Goal: Transaction & Acquisition: Book appointment/travel/reservation

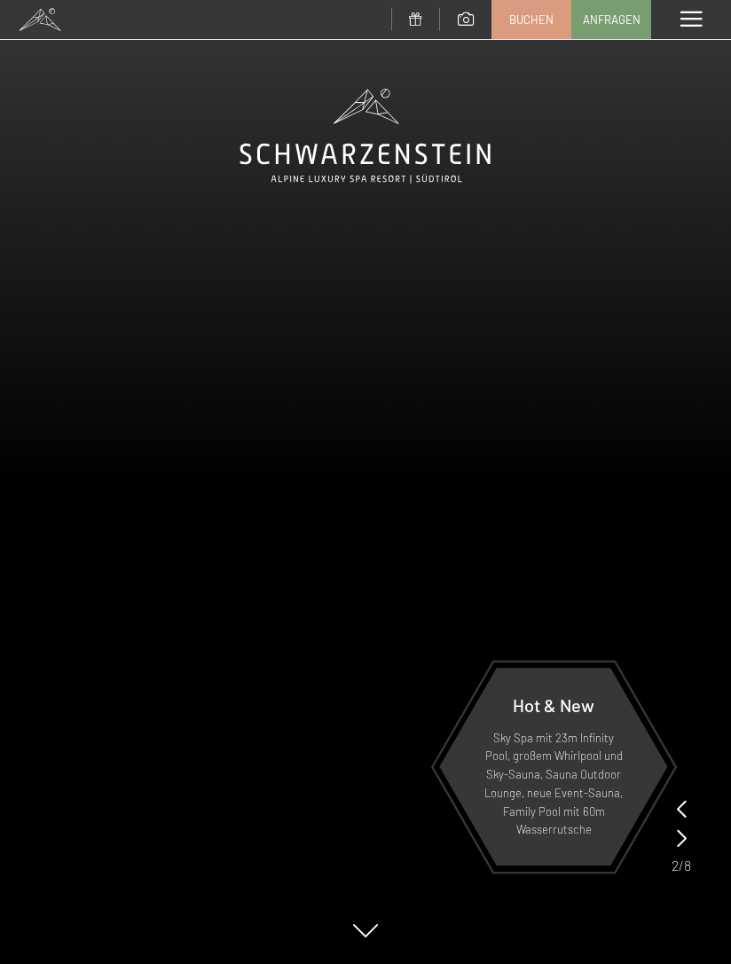
click at [541, 7] on link "Buchen" at bounding box center [531, 19] width 78 height 37
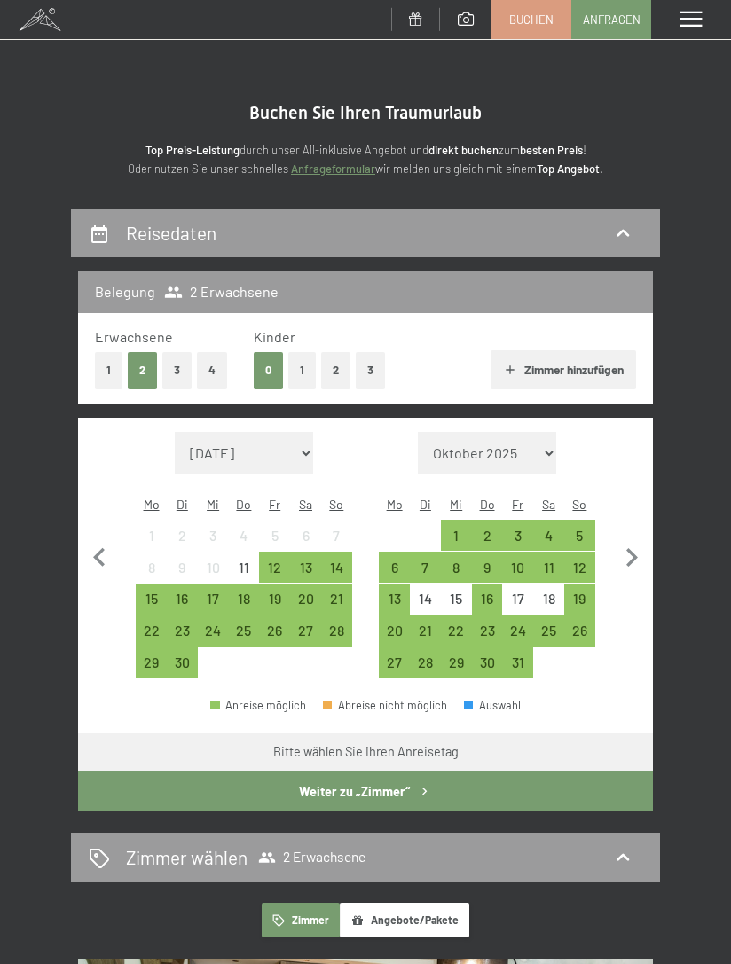
click at [185, 623] on div "23" at bounding box center [181, 636] width 27 height 27
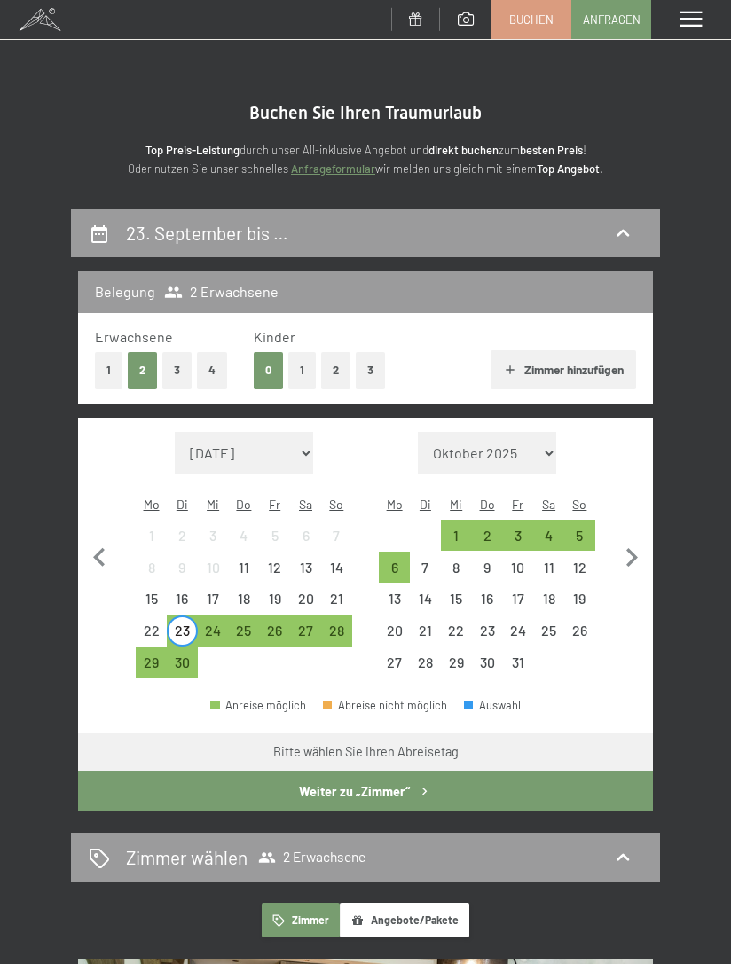
click at [520, 535] on div "3" at bounding box center [517, 541] width 27 height 27
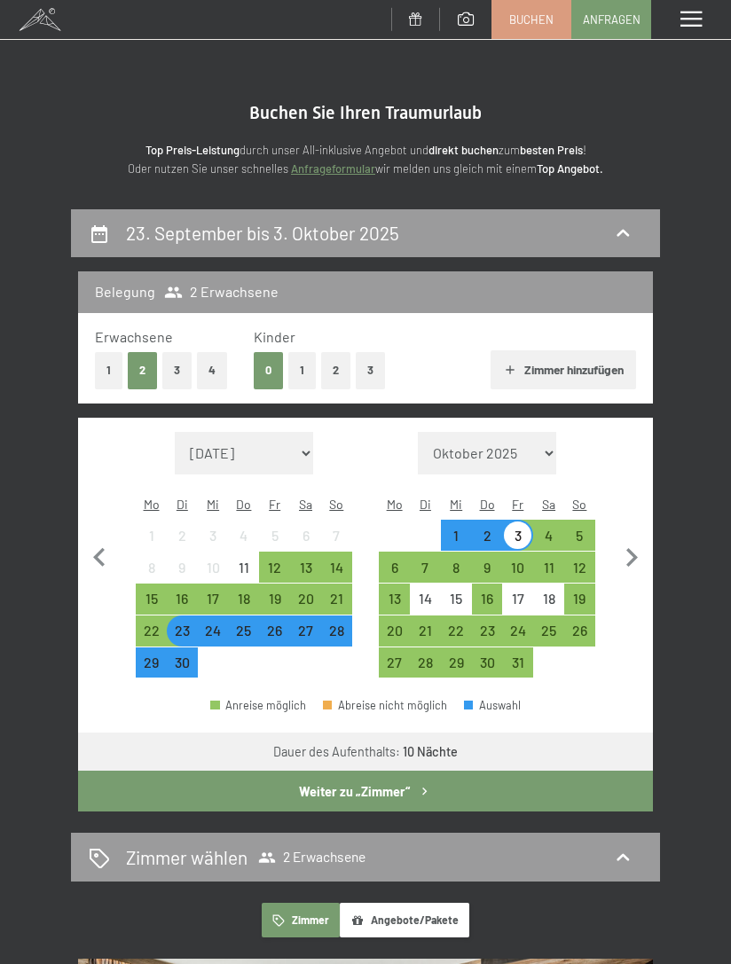
click at [386, 783] on button "Weiter zu „Zimmer“" at bounding box center [365, 791] width 575 height 41
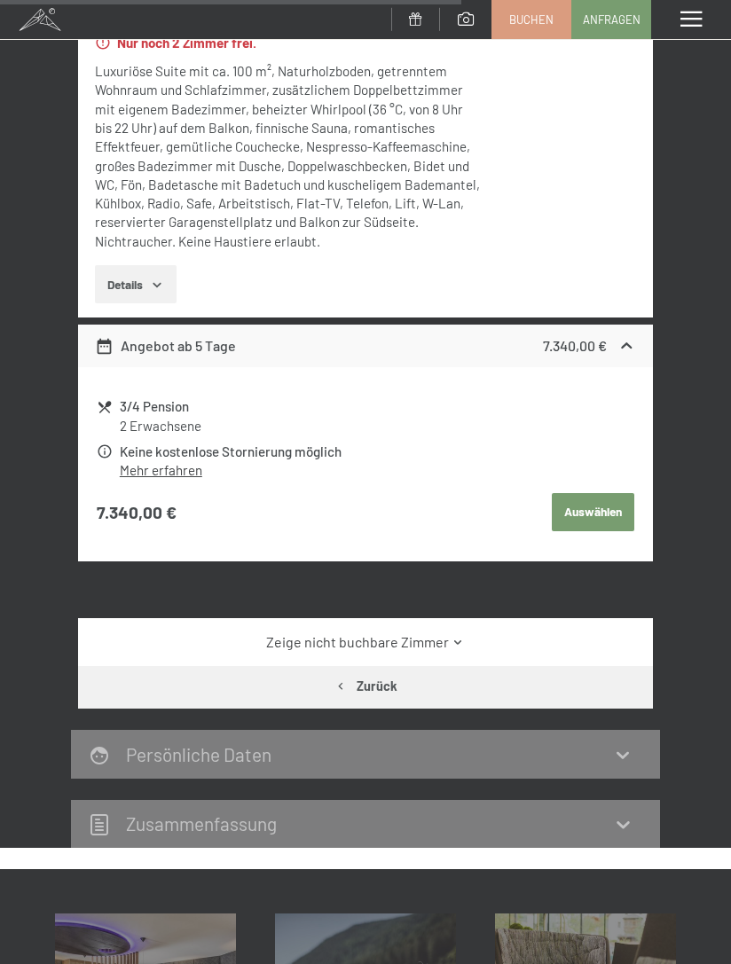
scroll to position [1597, 0]
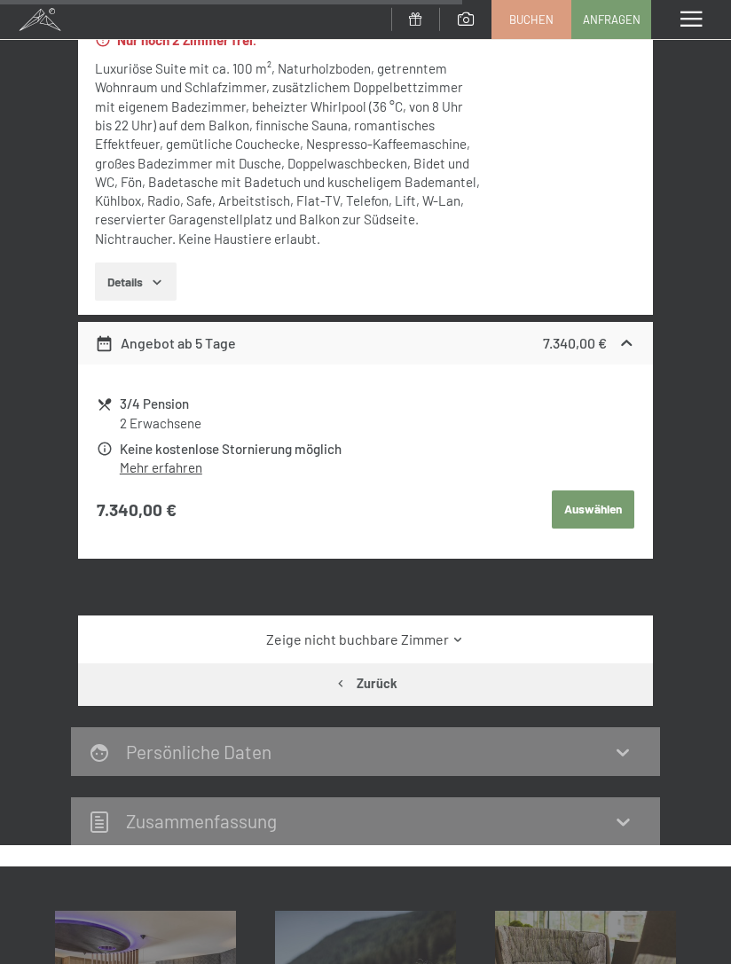
click at [278, 630] on link "Zeige nicht buchbare Zimmer" at bounding box center [365, 640] width 540 height 20
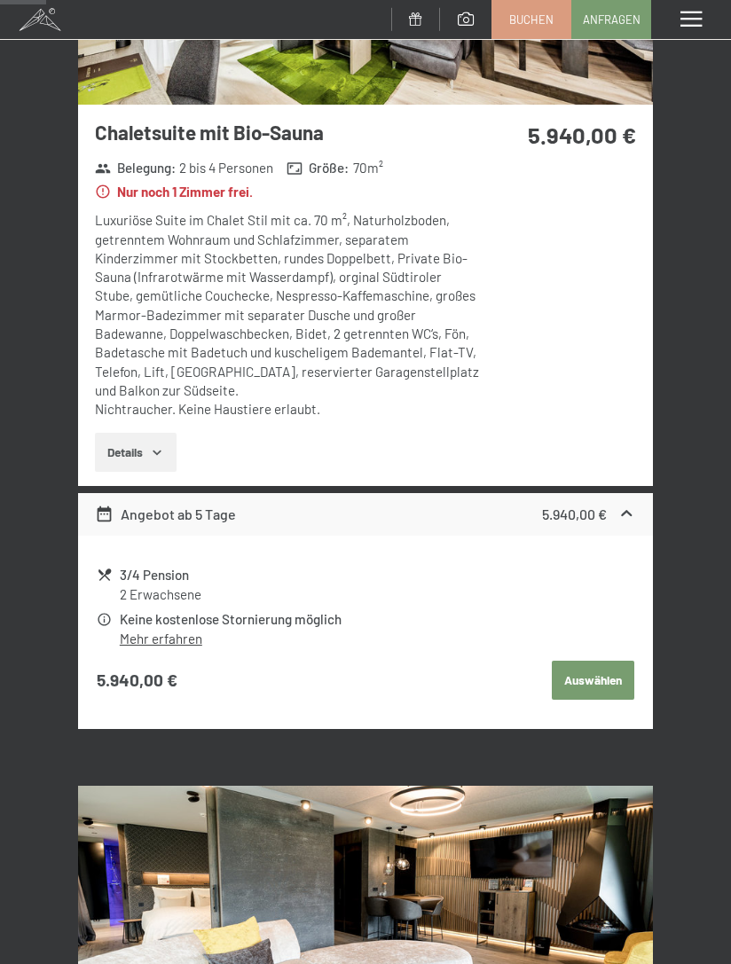
scroll to position [0, 0]
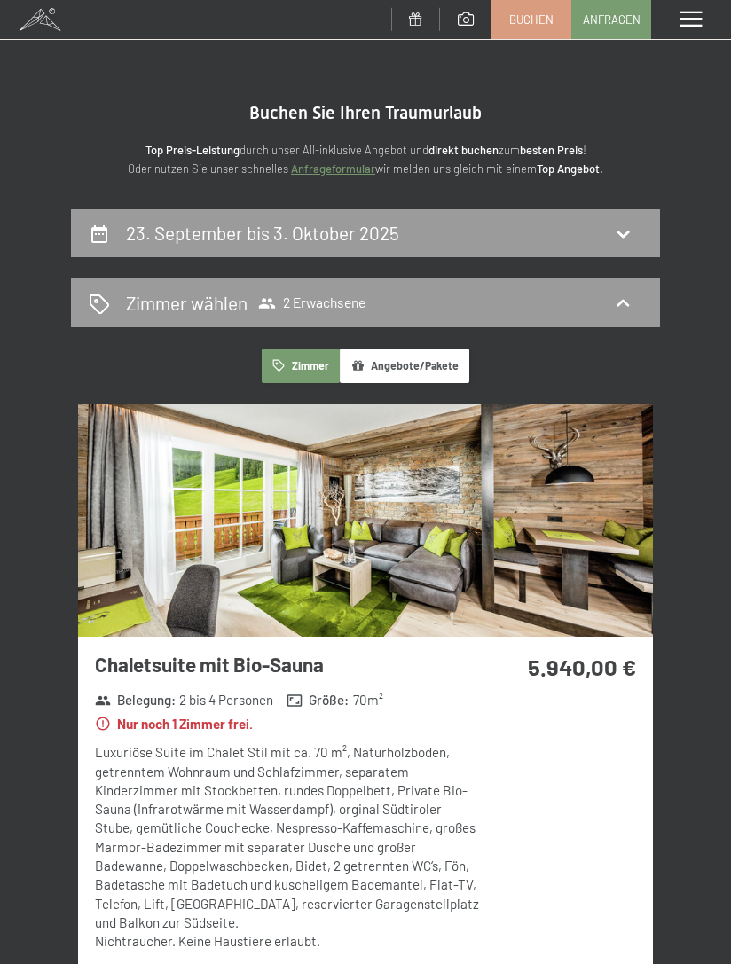
click at [171, 302] on h2 "Zimmer wählen" at bounding box center [186, 303] width 121 height 26
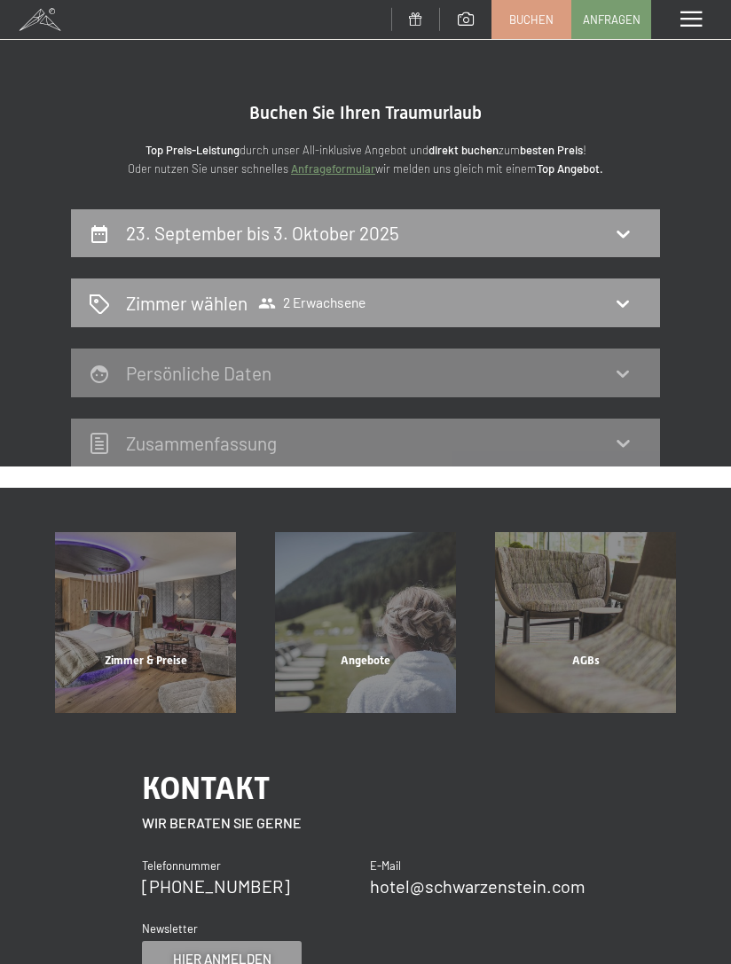
click at [145, 229] on h2 "23. September bis 3. Oktober 2025" at bounding box center [262, 233] width 273 height 22
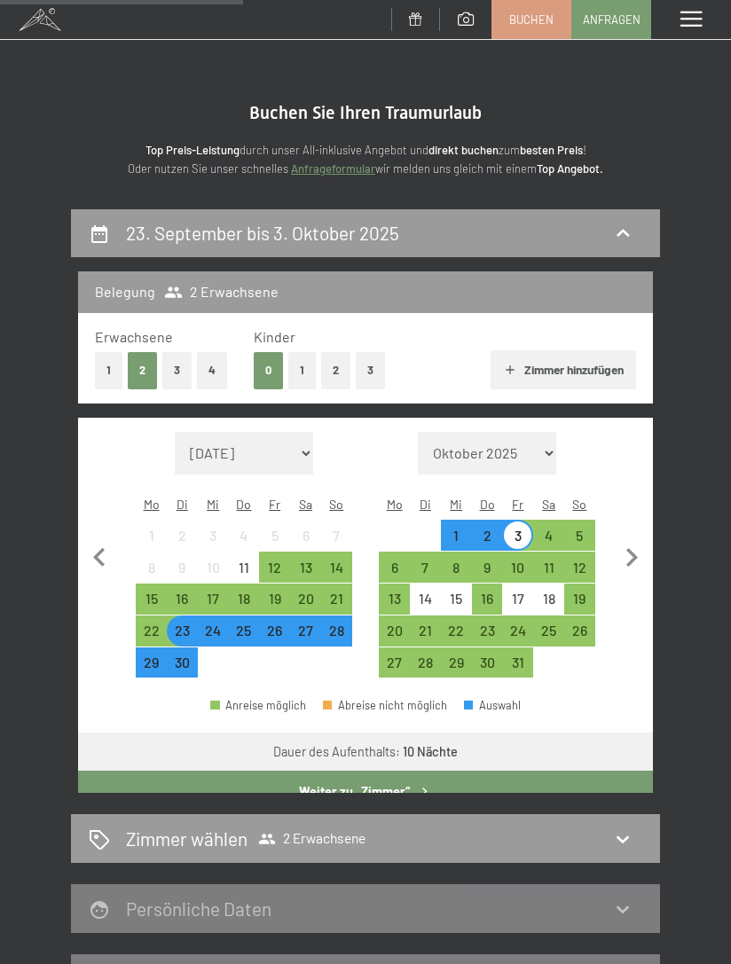
scroll to position [207, 0]
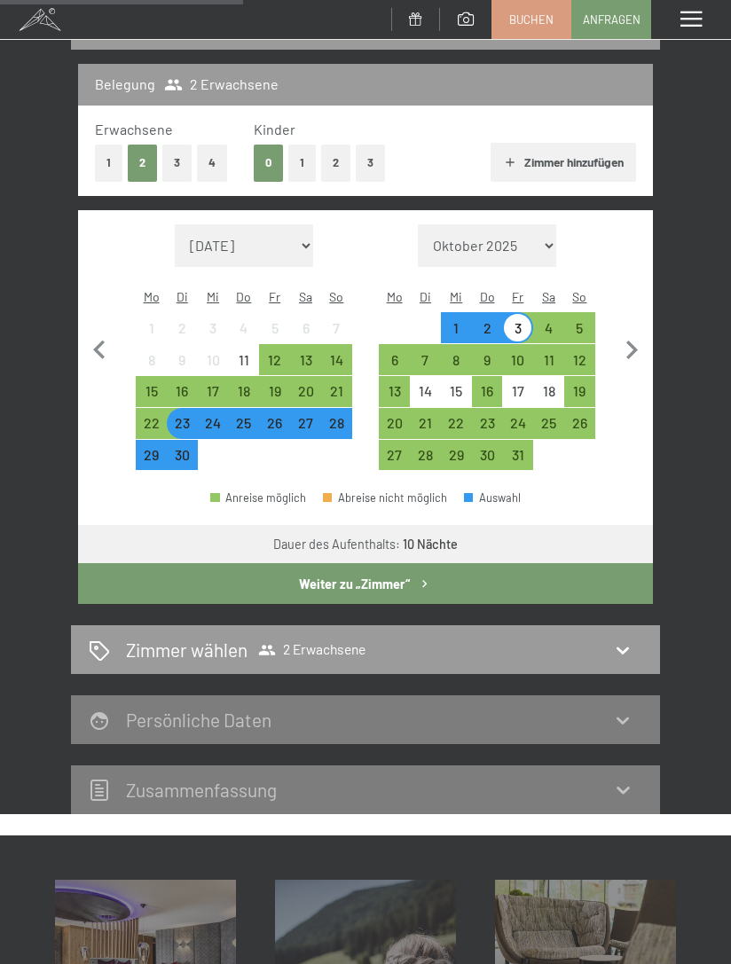
click at [183, 419] on div "23" at bounding box center [181, 429] width 27 height 27
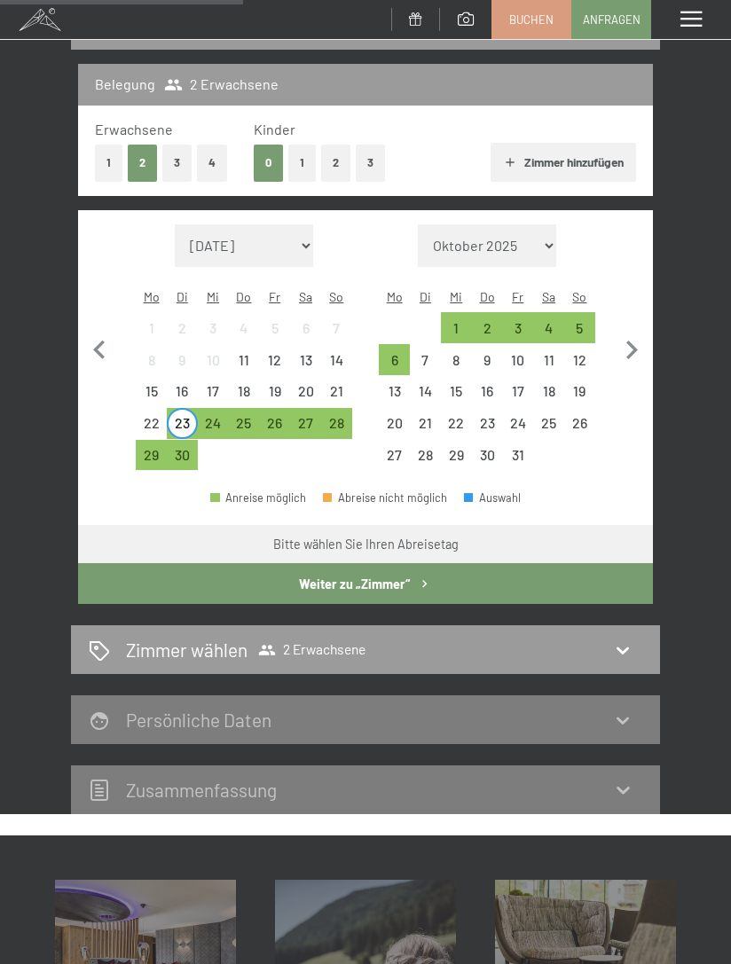
click at [184, 451] on div "30" at bounding box center [181, 461] width 27 height 27
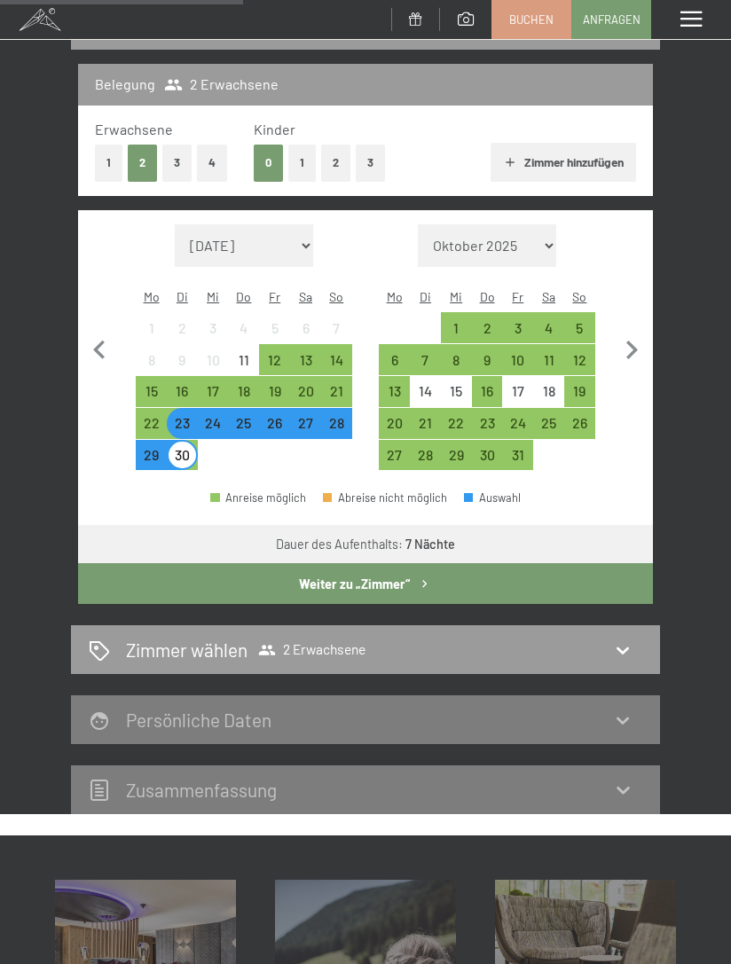
click at [207, 578] on button "Weiter zu „Zimmer“" at bounding box center [365, 583] width 575 height 41
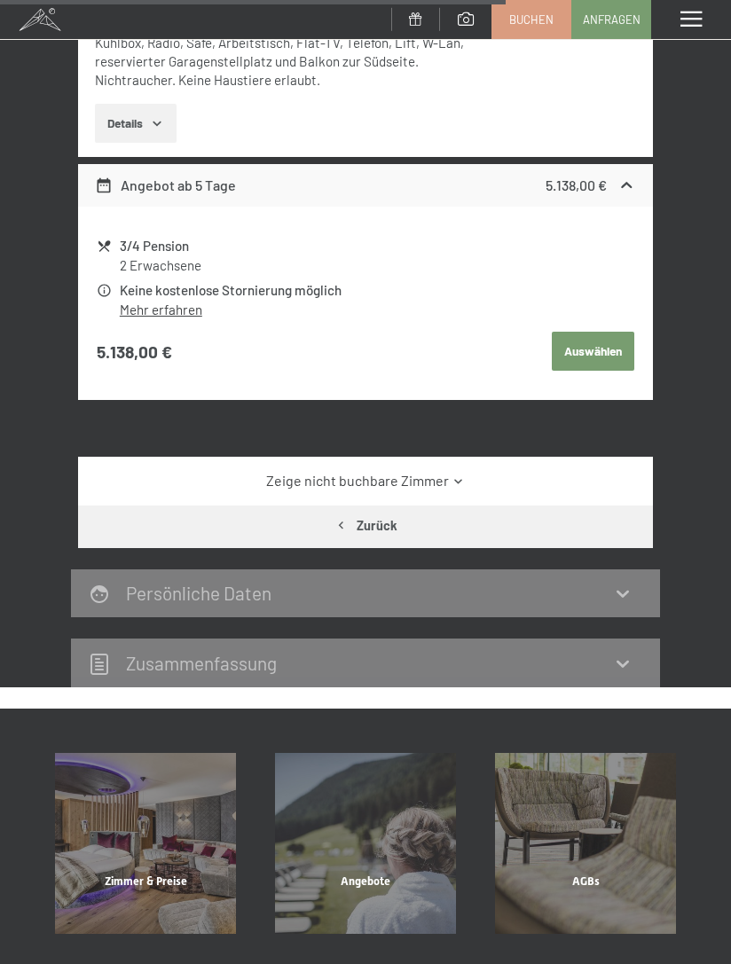
scroll to position [1736, 0]
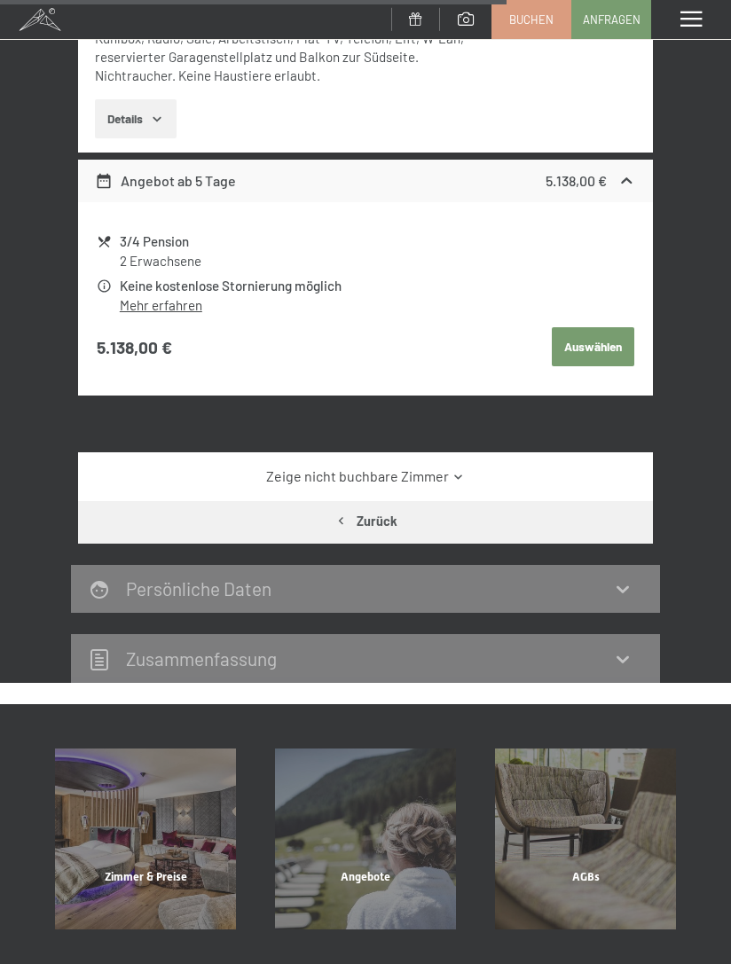
click at [195, 466] on link "Zeige nicht buchbare Zimmer" at bounding box center [365, 476] width 540 height 20
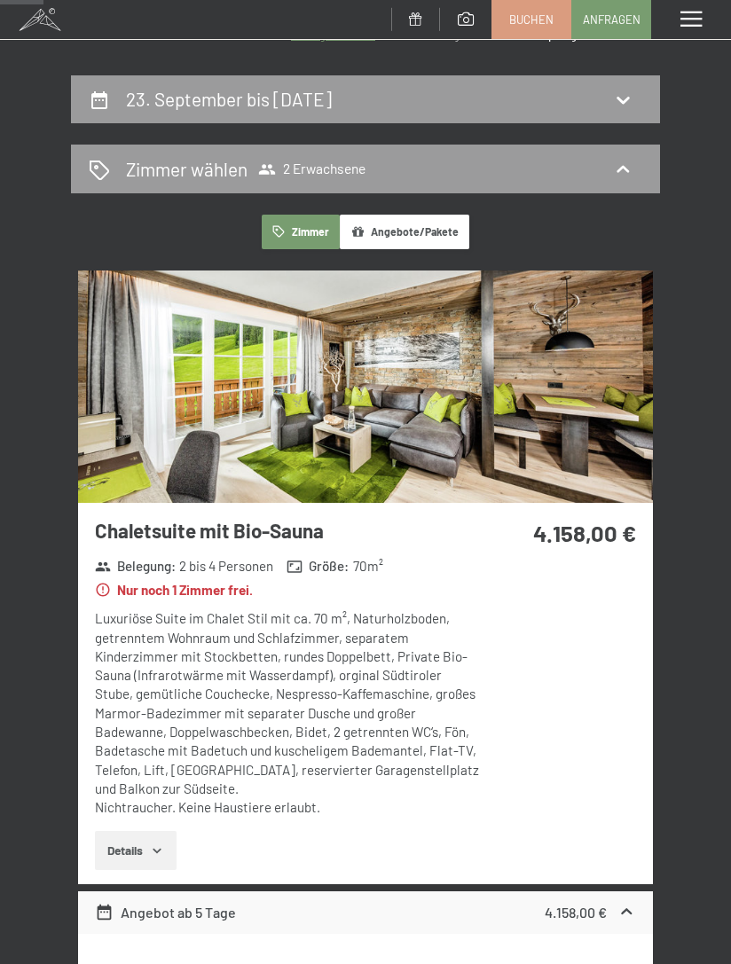
scroll to position [0, 0]
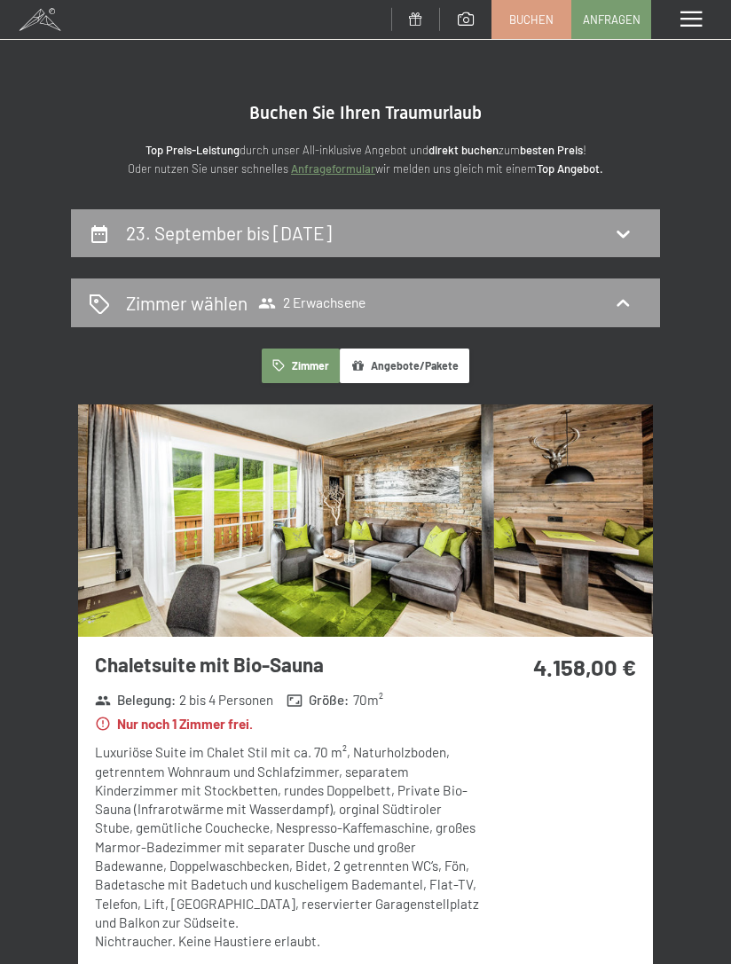
click at [39, 23] on span at bounding box center [40, 19] width 80 height 39
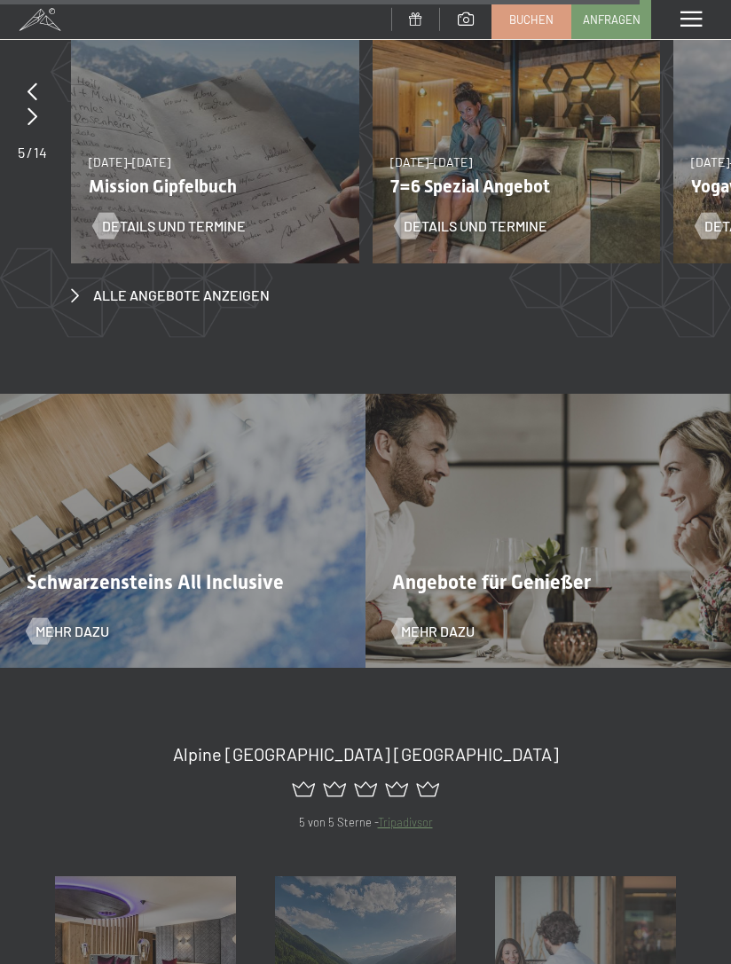
scroll to position [5889, 0]
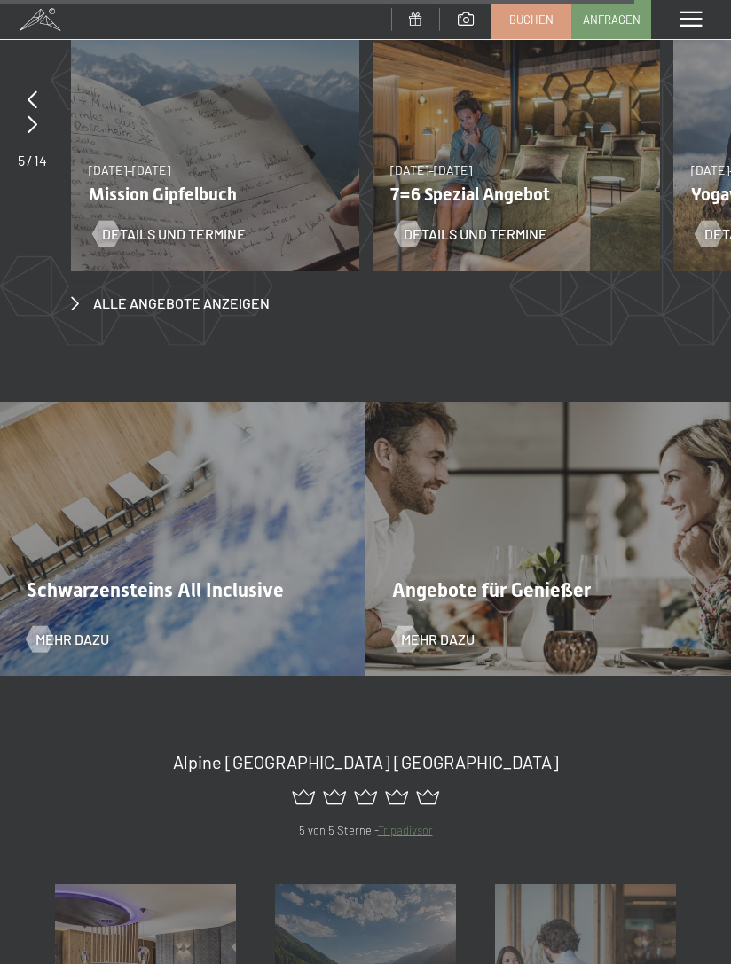
click at [73, 579] on span "Schwarzensteins All Inclusive" at bounding box center [155, 590] width 257 height 22
click at [47, 625] on div at bounding box center [39, 638] width 15 height 27
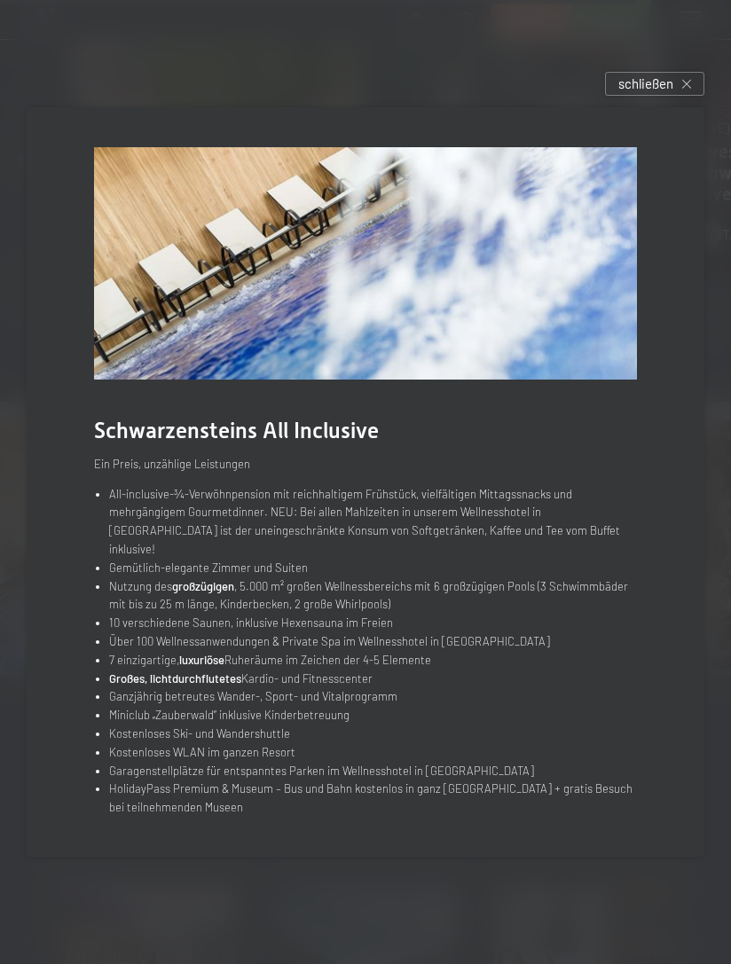
click at [672, 93] on span "schließen" at bounding box center [645, 83] width 55 height 19
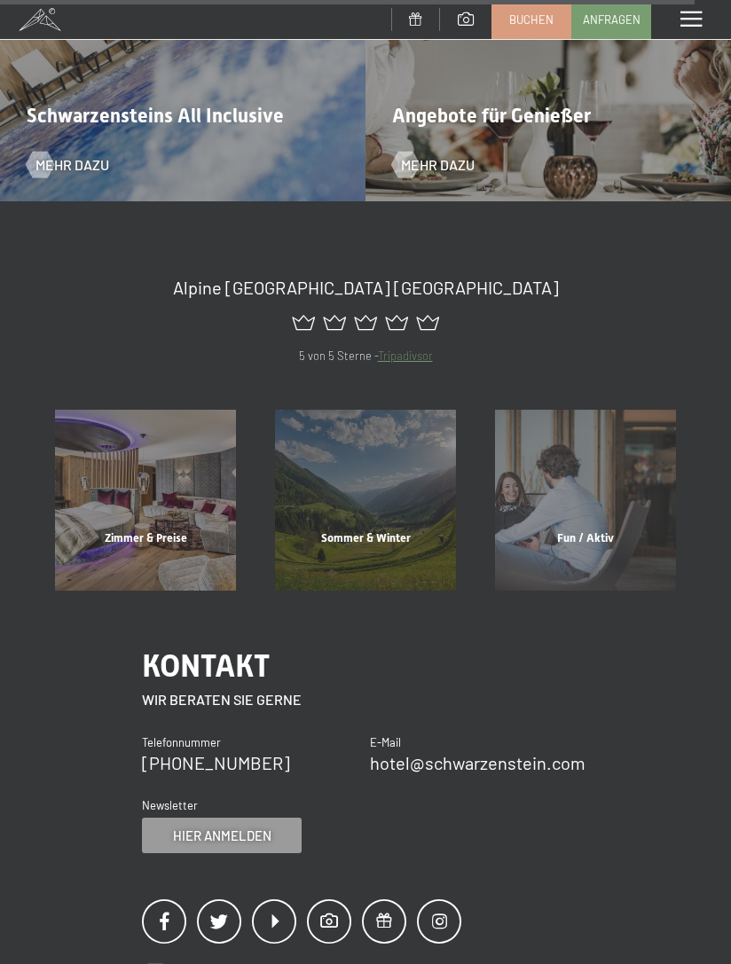
scroll to position [6456, 0]
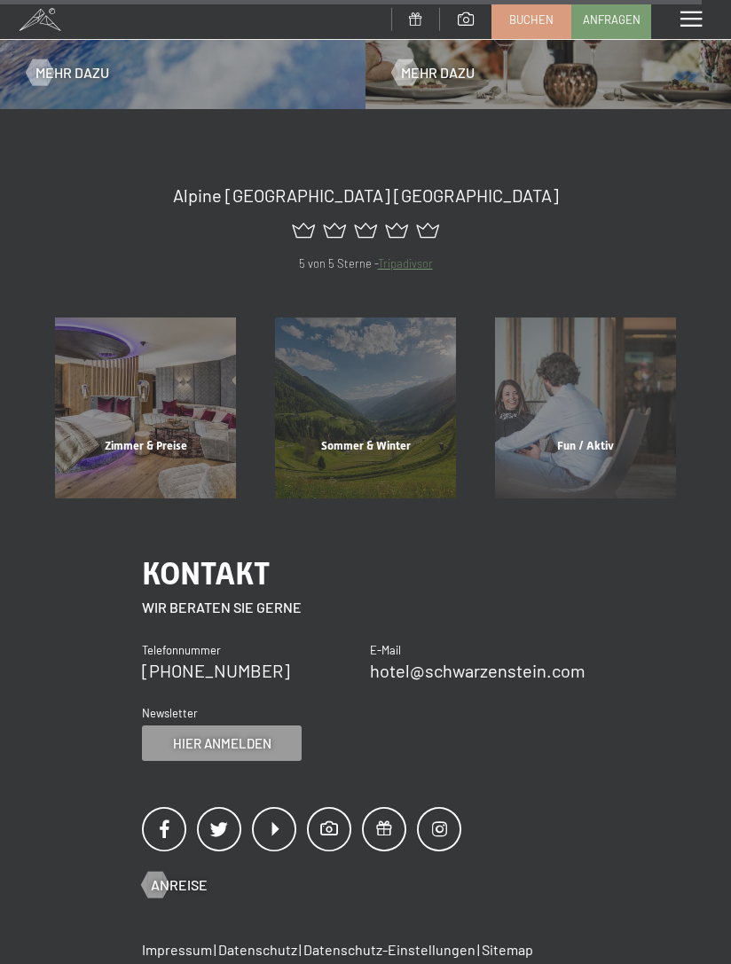
click at [119, 438] on div "Zimmer & Preise" at bounding box center [145, 468] width 220 height 60
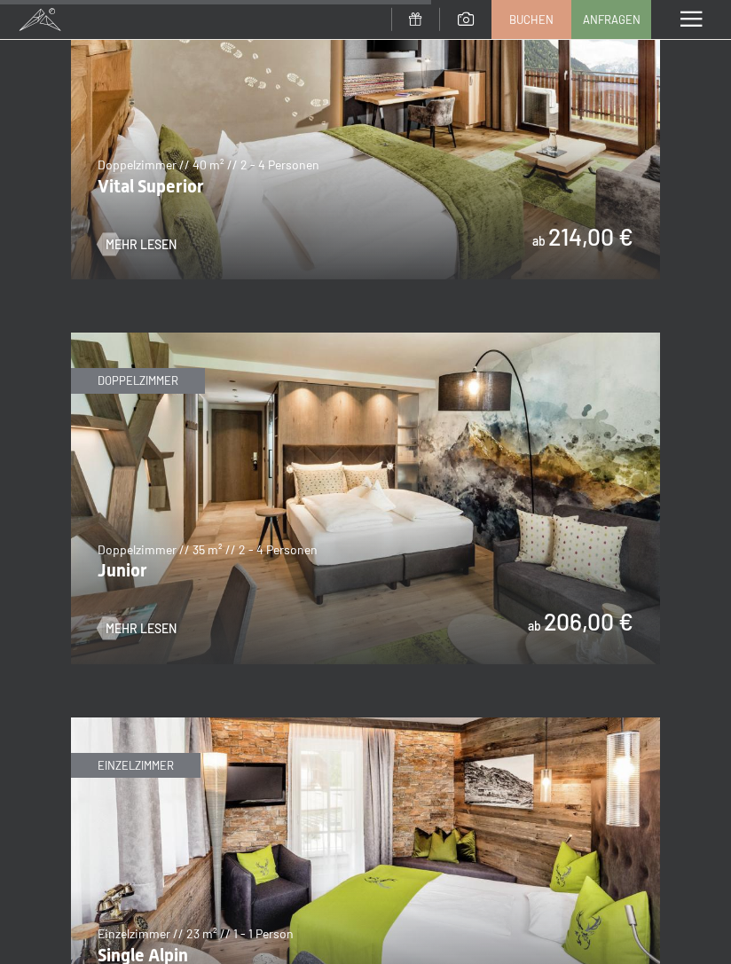
scroll to position [4043, 0]
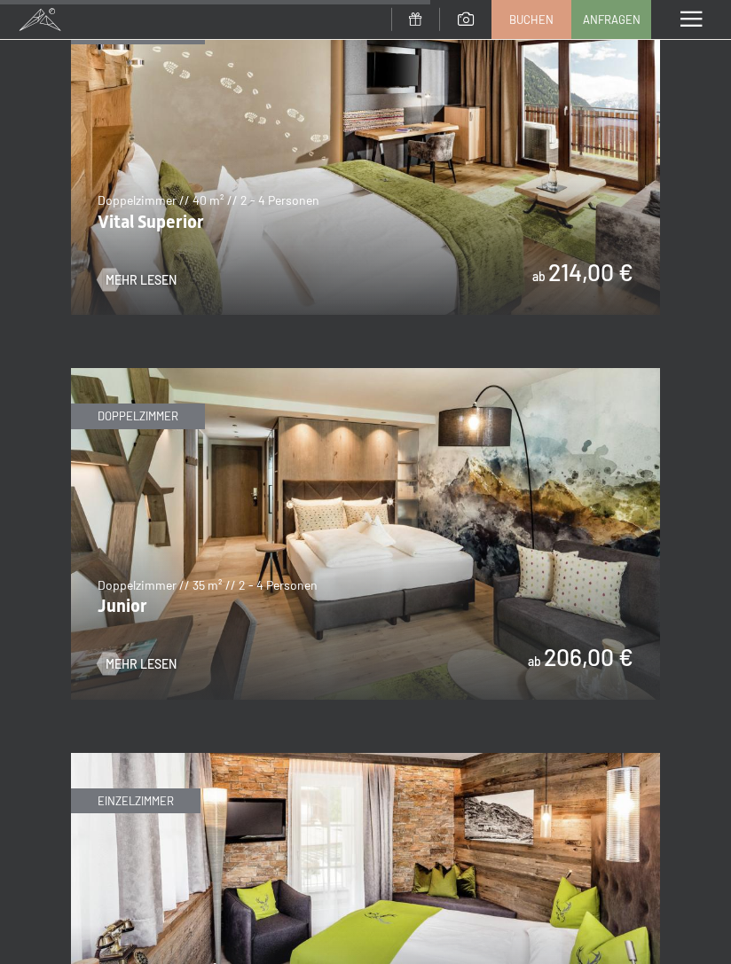
click at [122, 550] on img at bounding box center [365, 534] width 589 height 332
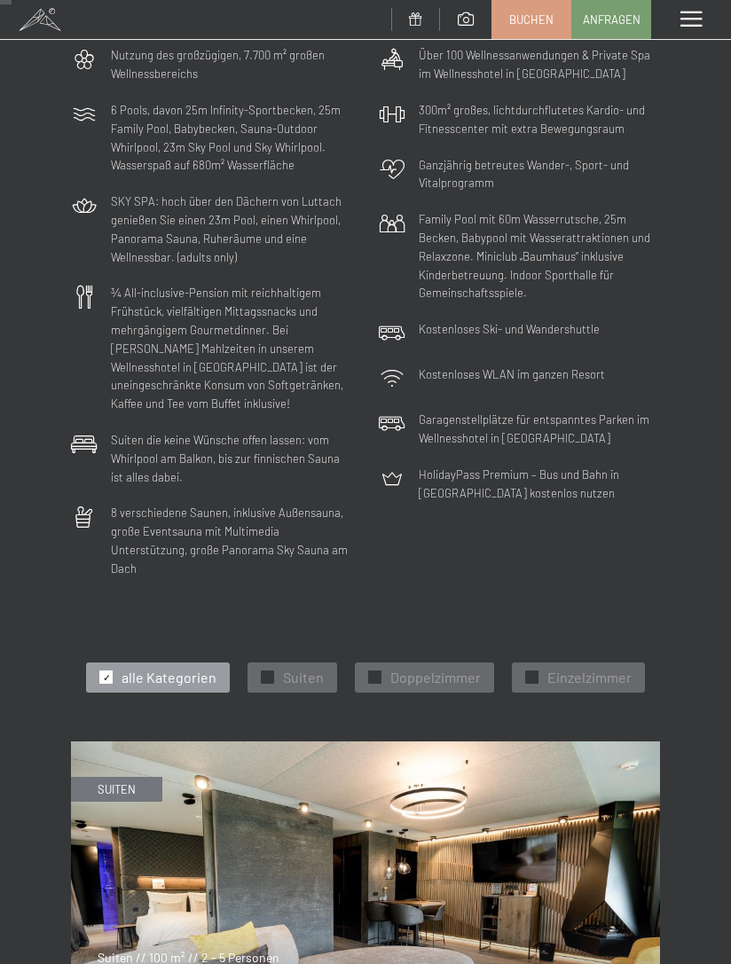
scroll to position [0, 0]
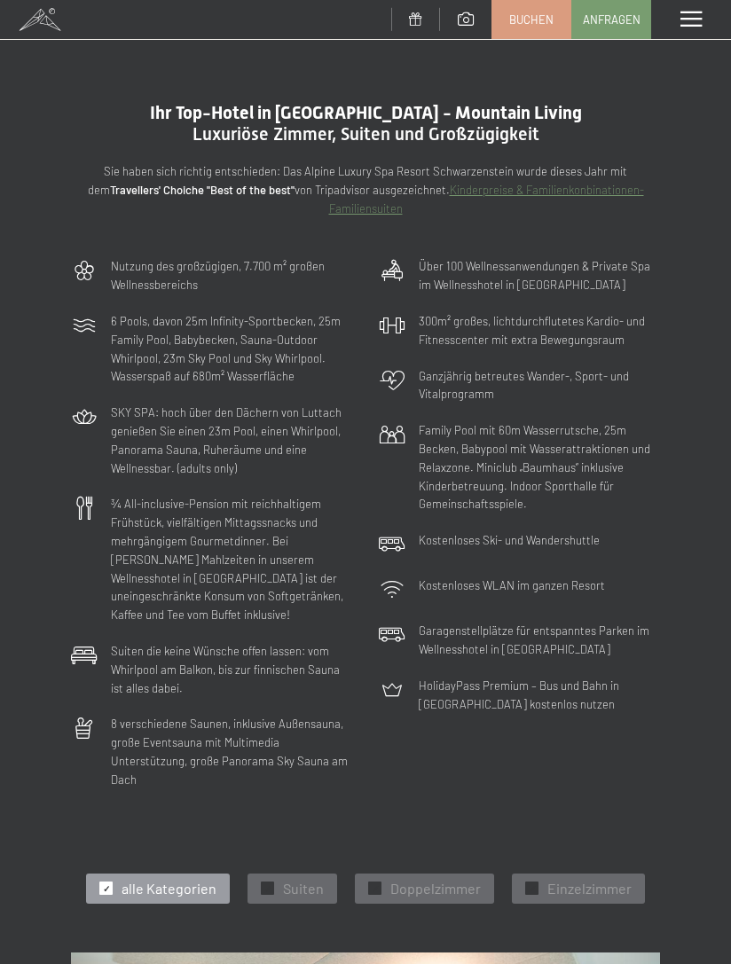
click at [38, 11] on span at bounding box center [40, 19] width 80 height 39
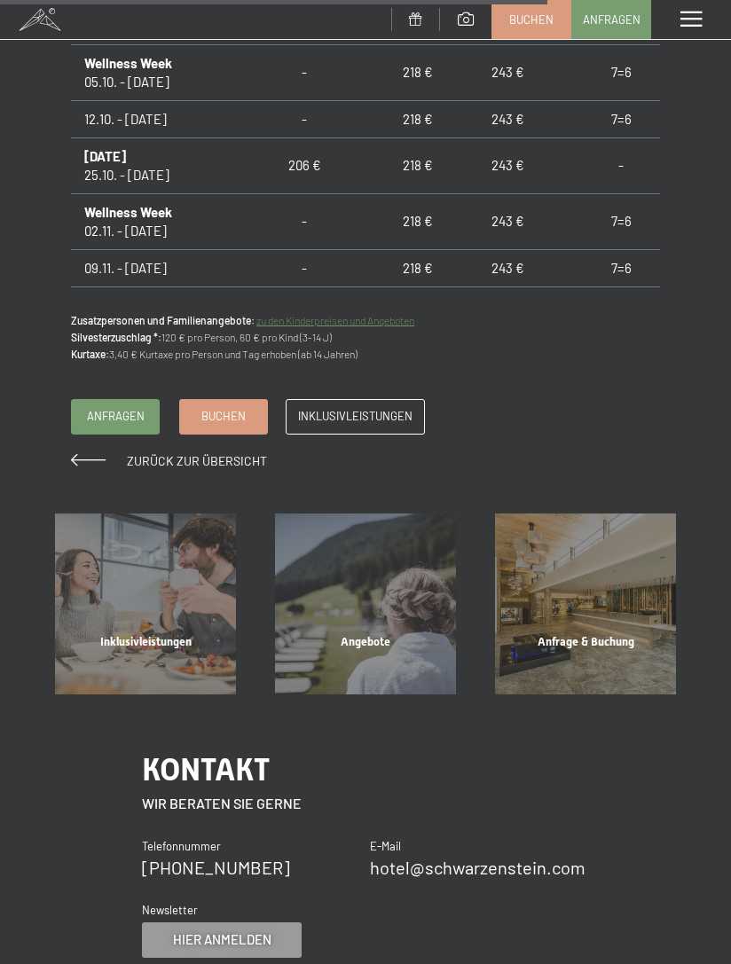
scroll to position [1646, 0]
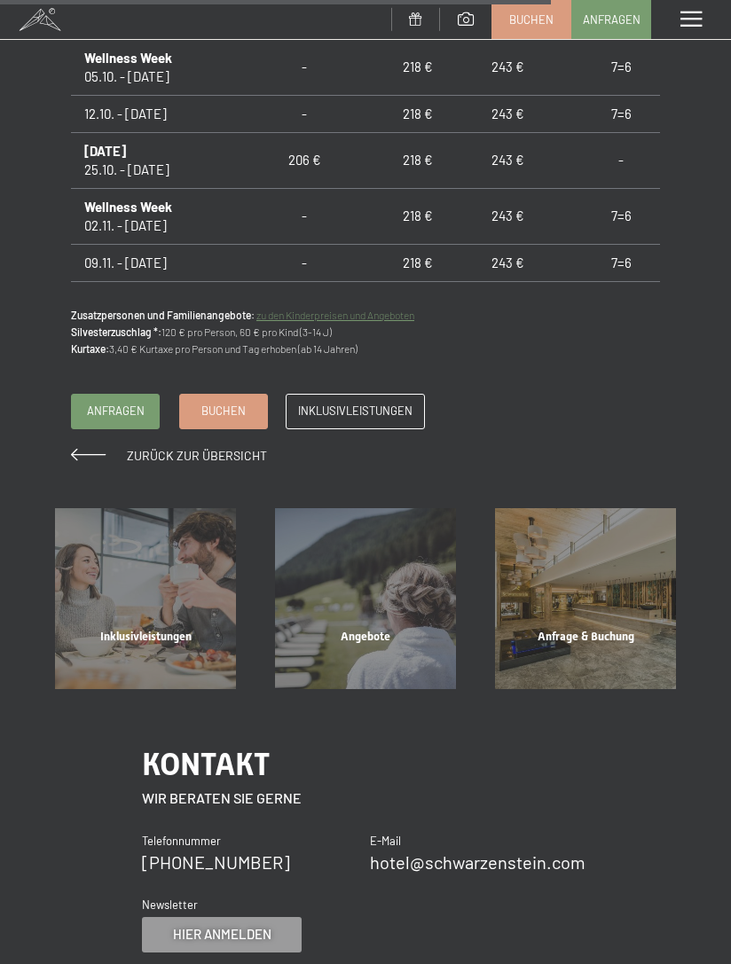
click at [311, 403] on span "Inklusivleistungen" at bounding box center [355, 411] width 114 height 16
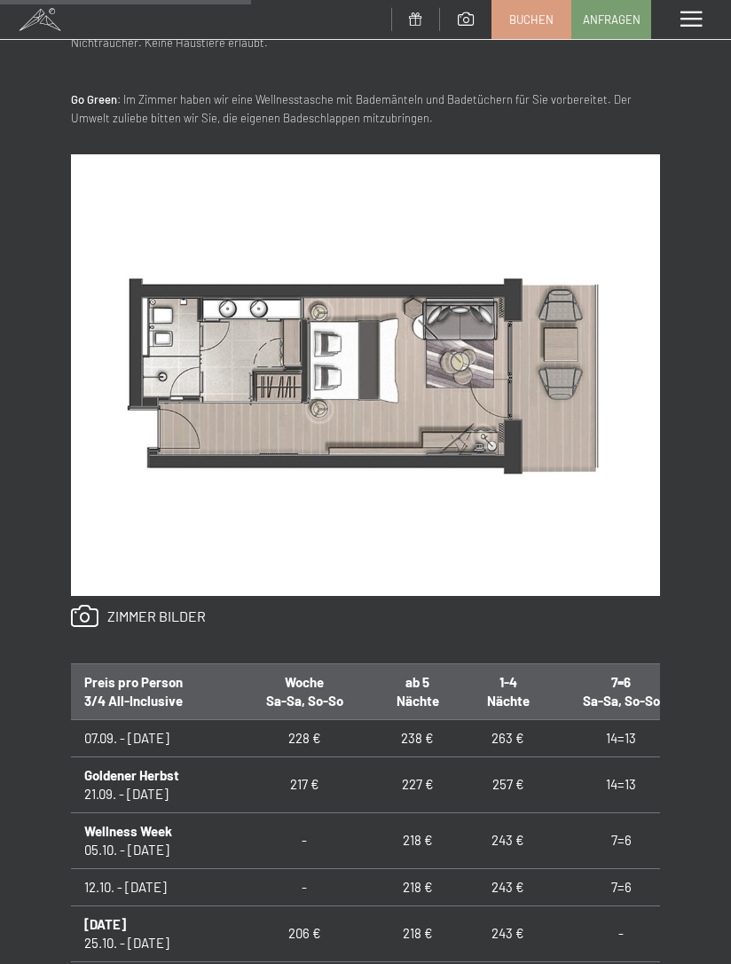
scroll to position [907, 0]
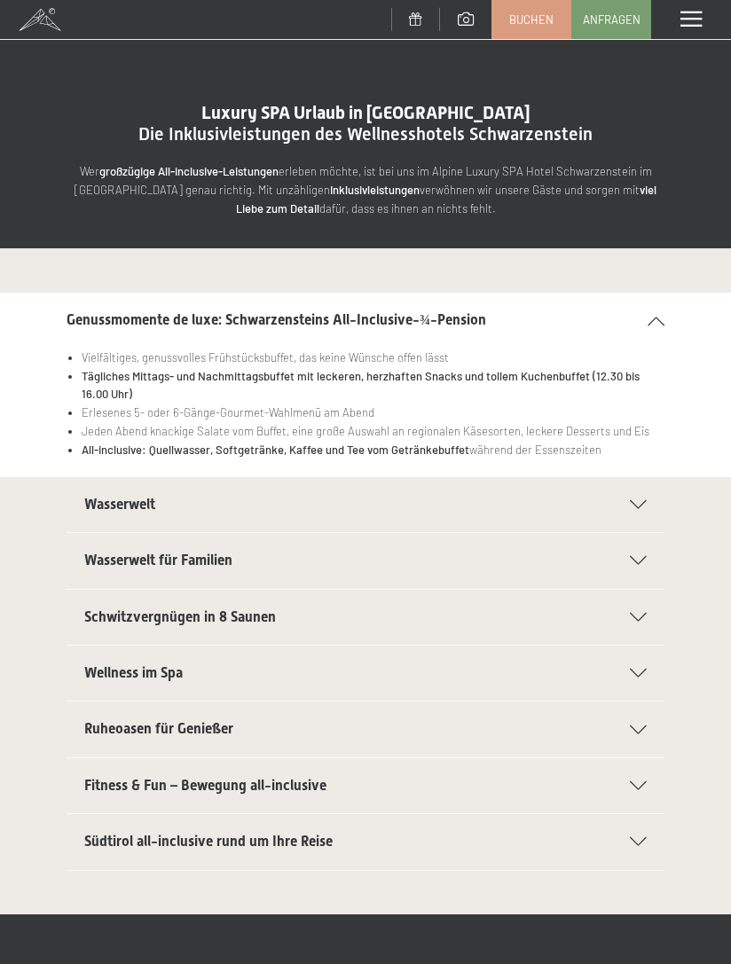
click at [102, 496] on span "Wasserwelt" at bounding box center [119, 504] width 71 height 17
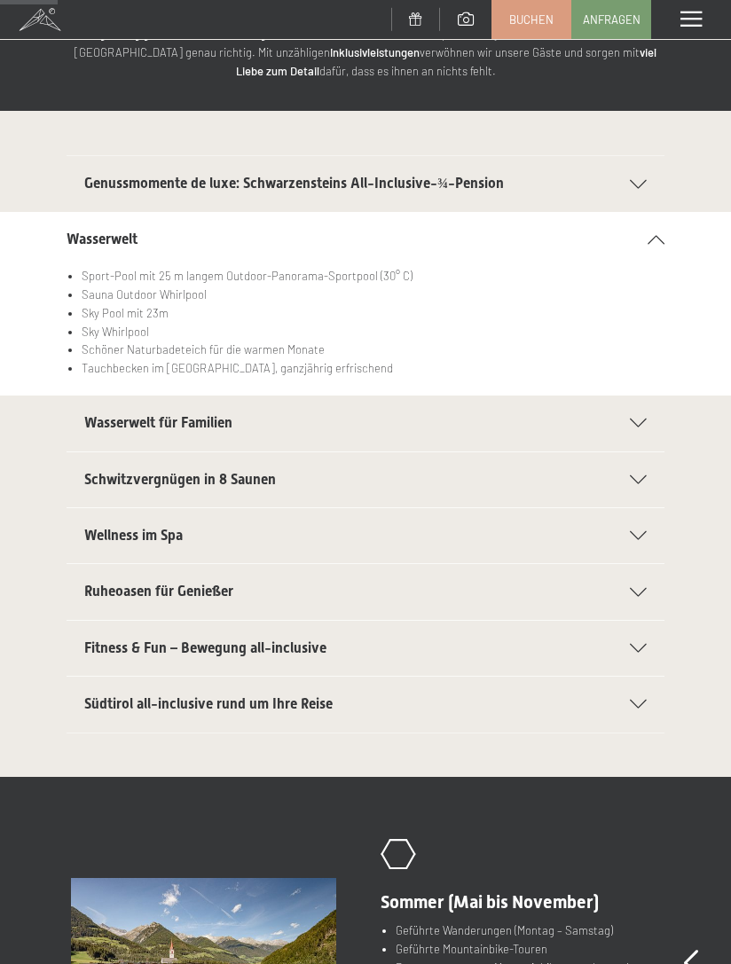
scroll to position [138, 0]
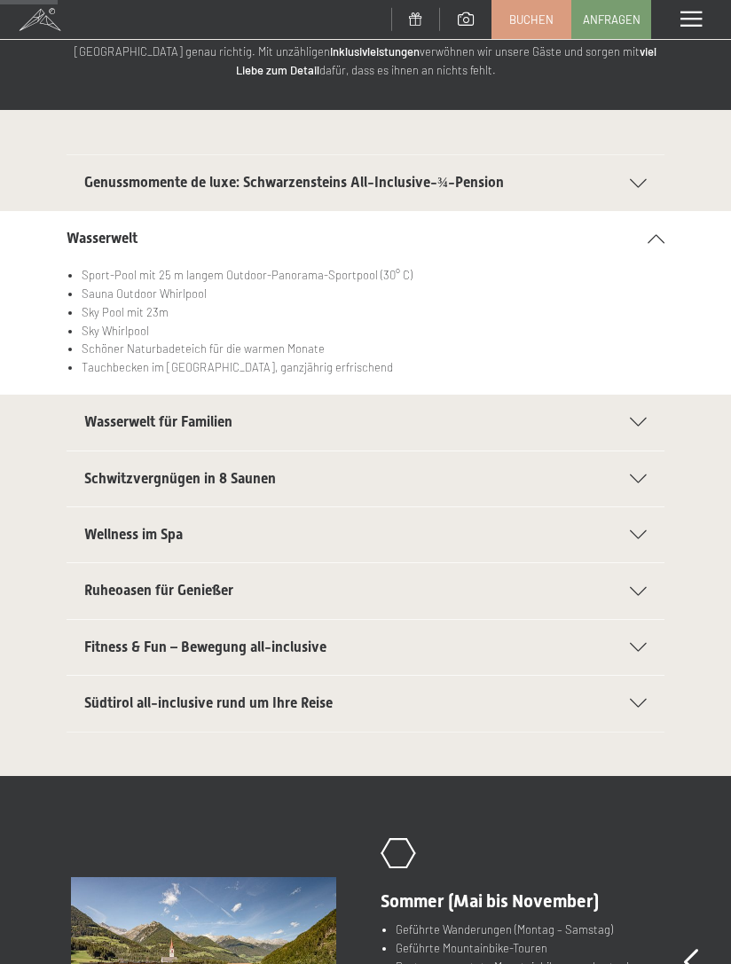
click at [129, 585] on span "Ruheoasen für Genießer" at bounding box center [158, 590] width 149 height 17
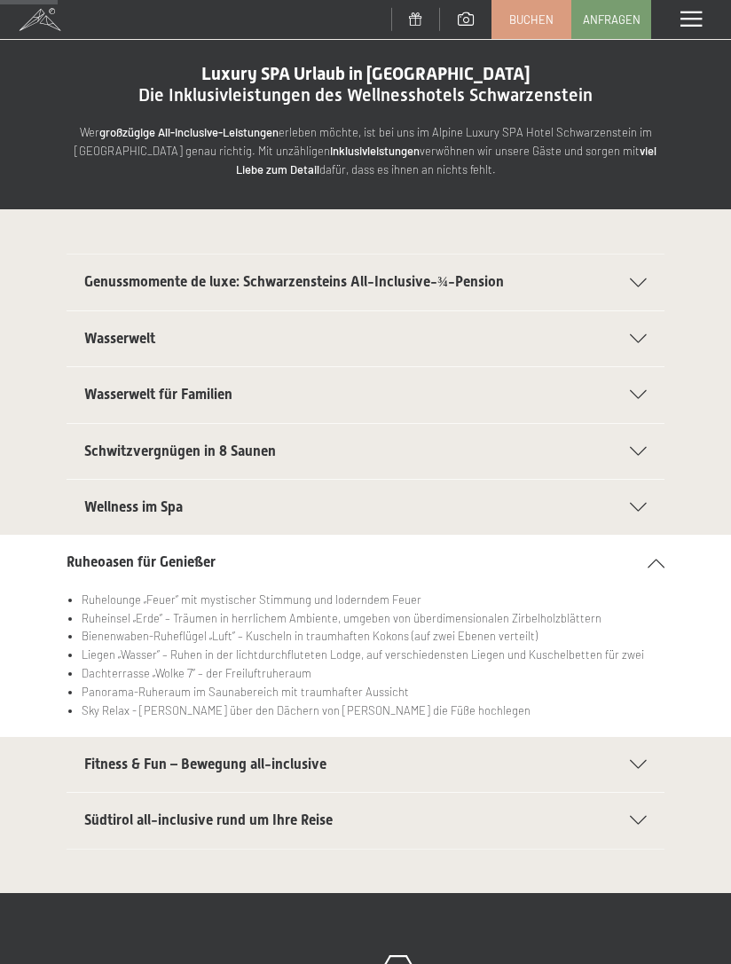
scroll to position [0, 0]
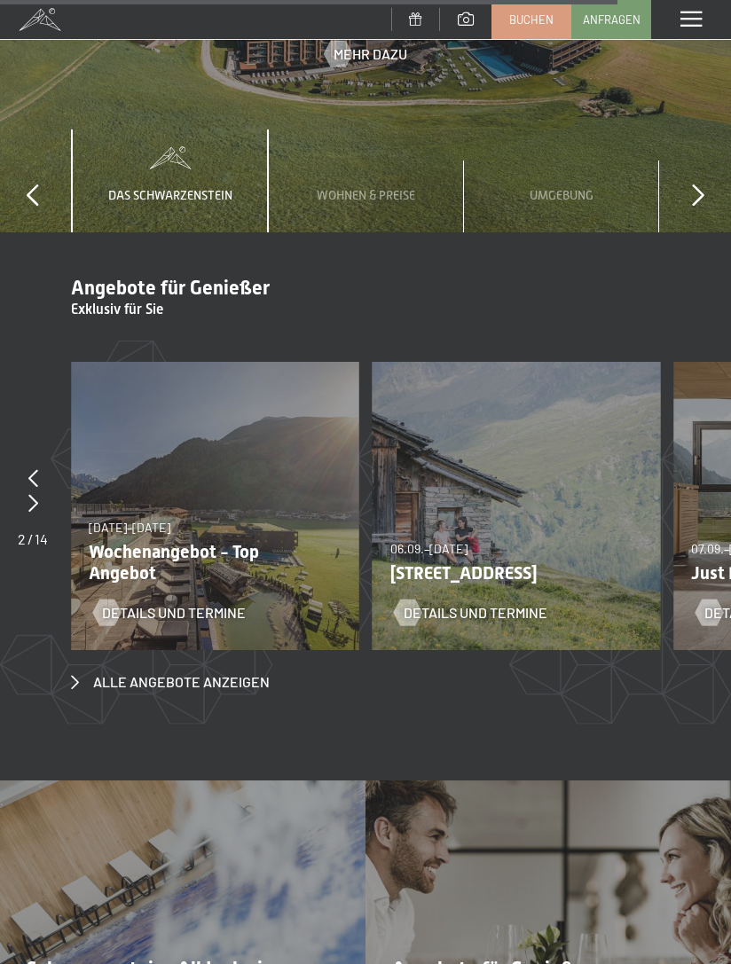
scroll to position [5622, 0]
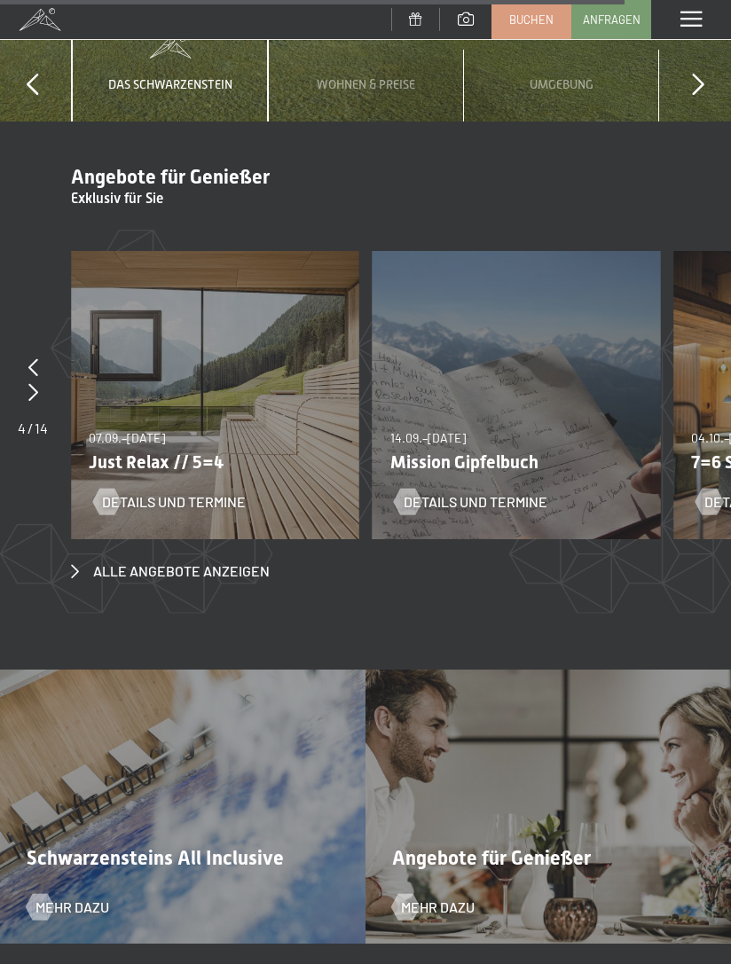
click at [141, 492] on span "Details und Termine" at bounding box center [174, 502] width 144 height 20
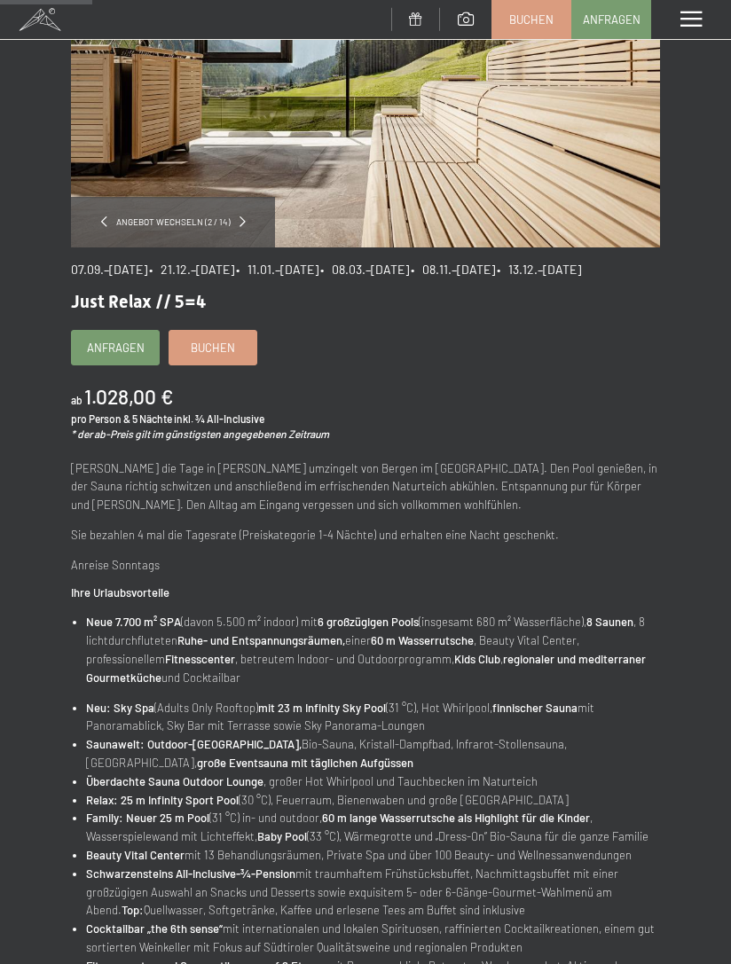
scroll to position [197, 0]
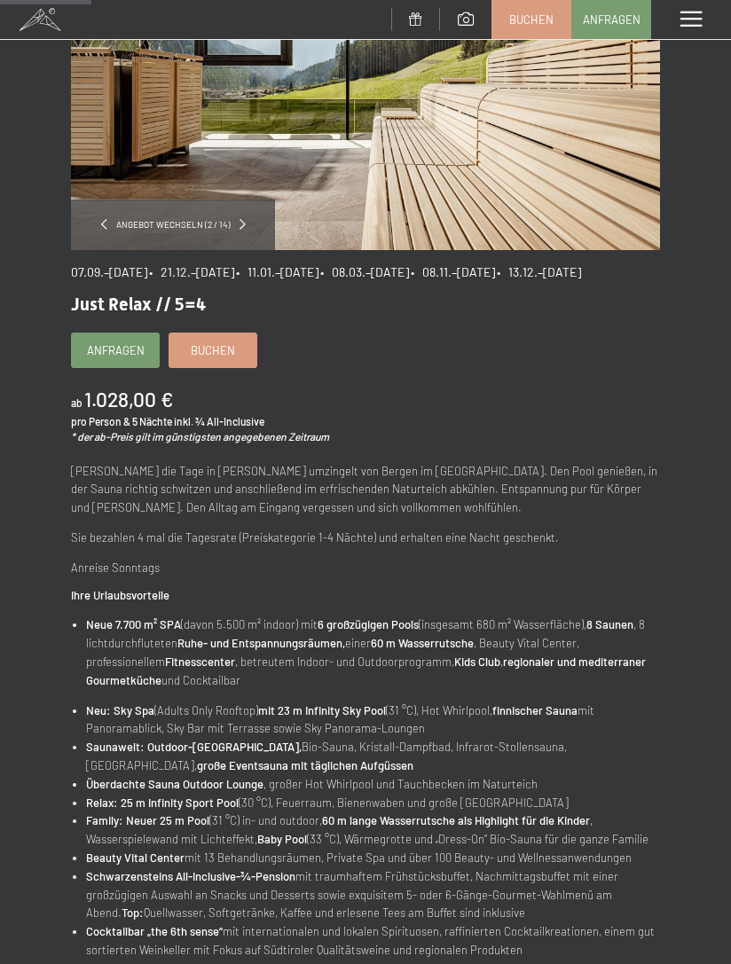
click at [94, 358] on span "Anfragen" at bounding box center [116, 350] width 58 height 16
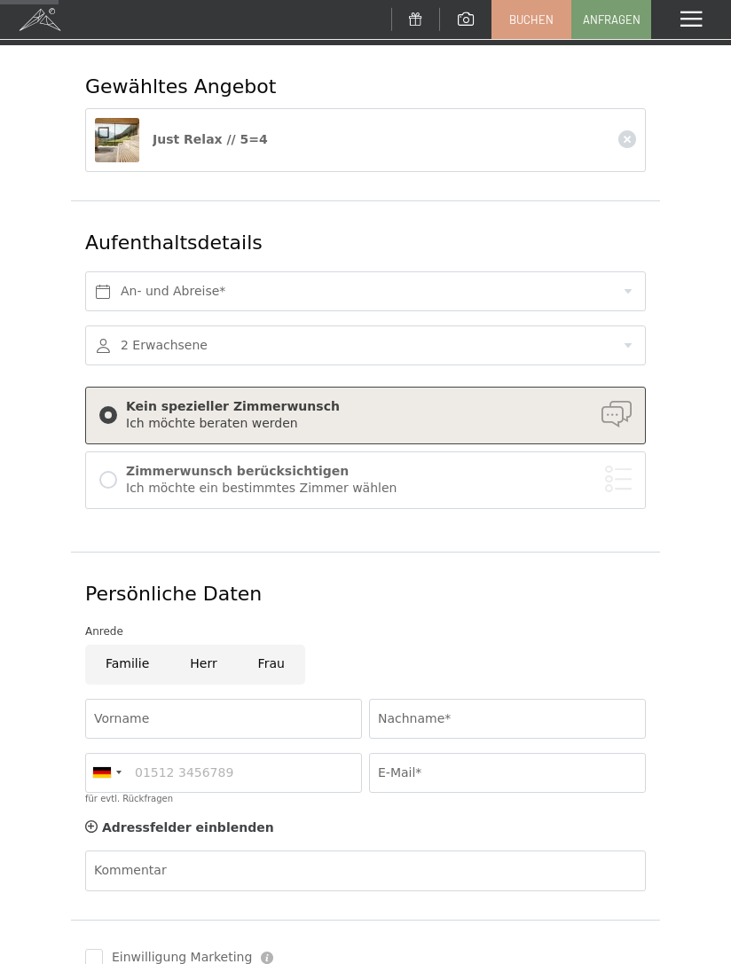
scroll to position [182, 0]
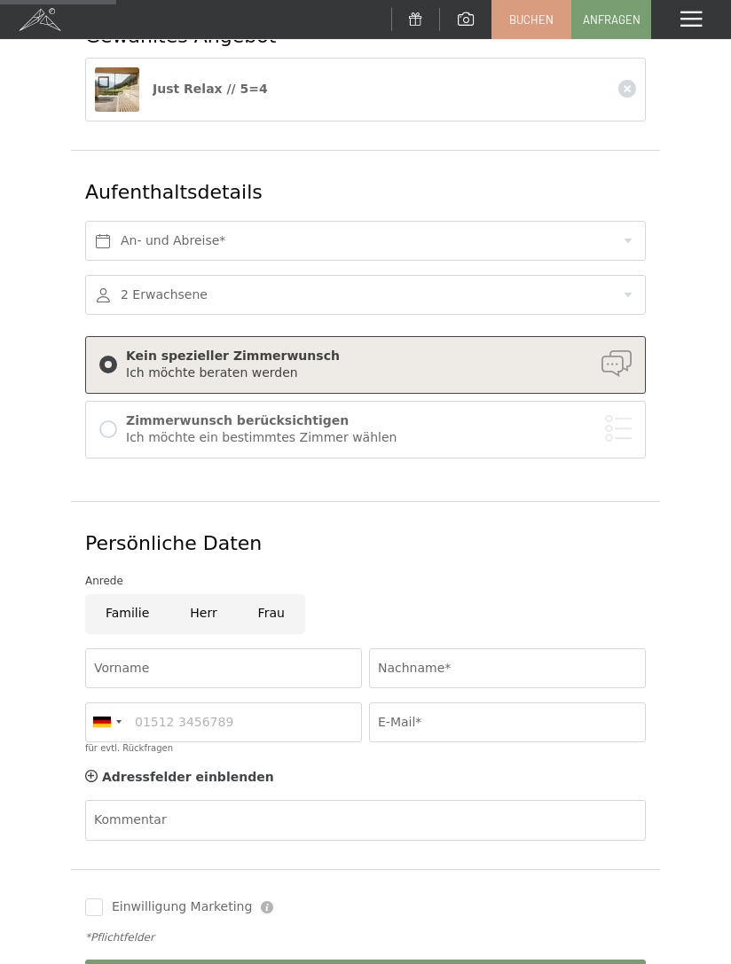
click at [117, 421] on div "Zimmerwunsch berücksichtigen Ich möchte ein bestimmtes Zimmer wählen" at bounding box center [365, 430] width 532 height 38
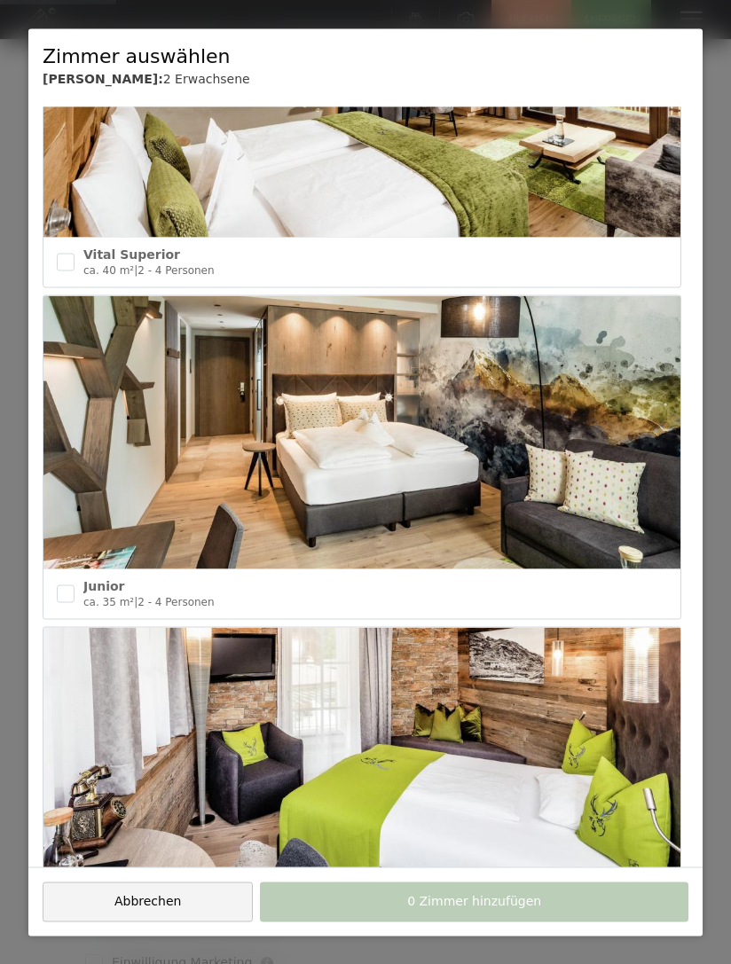
scroll to position [2821, 0]
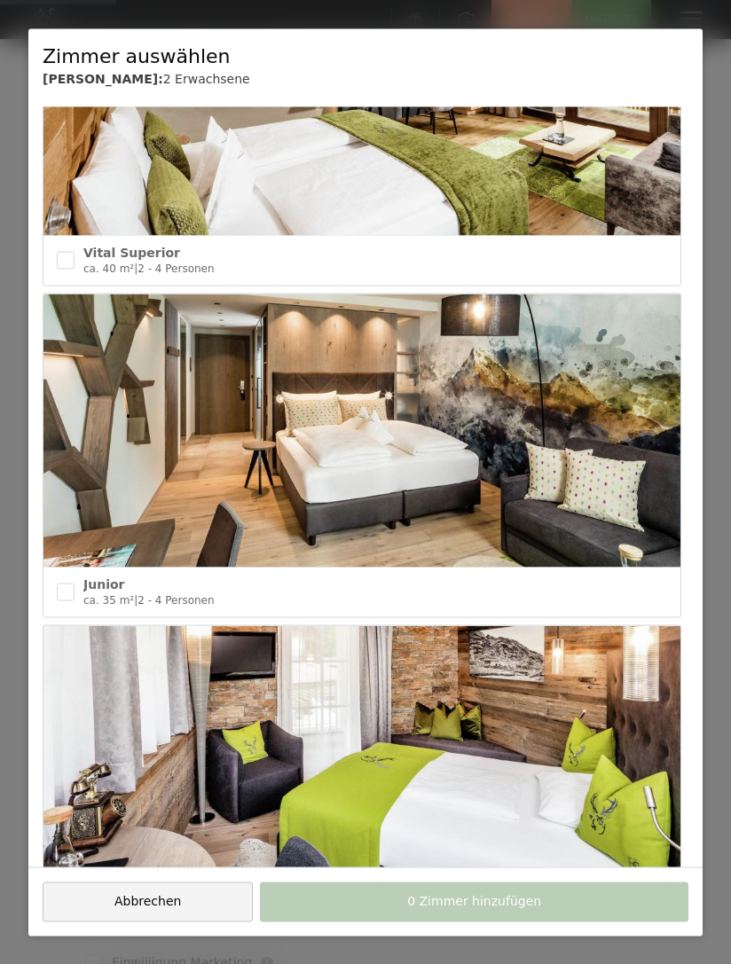
click at [64, 583] on input "checkbox" at bounding box center [66, 592] width 18 height 18
checkbox input "true"
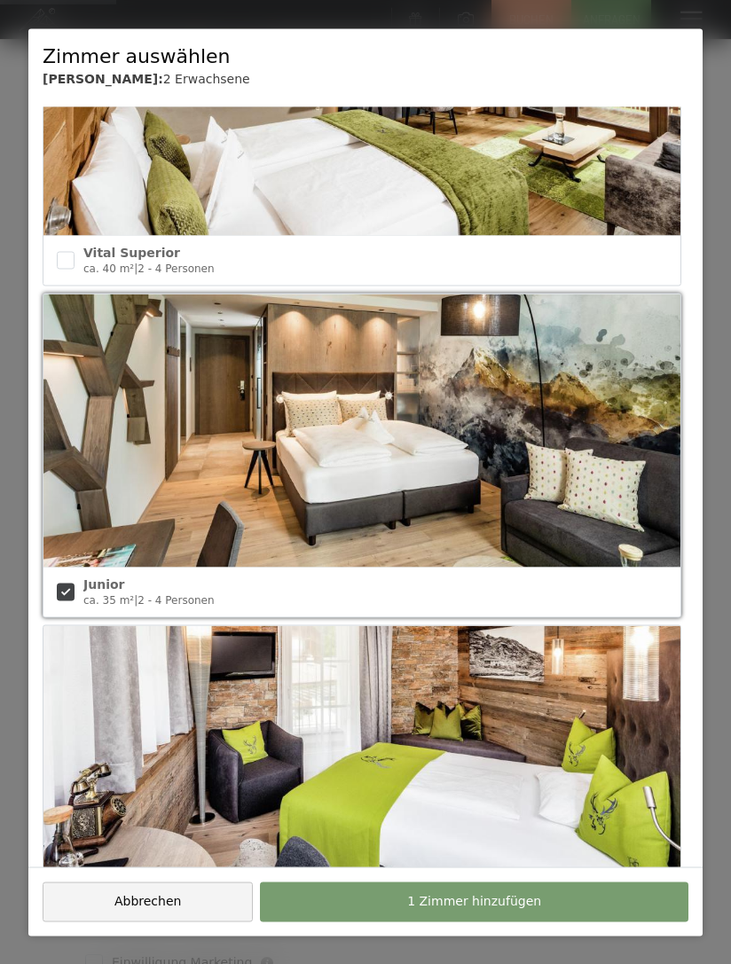
click at [530, 911] on span "1 Zimmer hinzufügen" at bounding box center [474, 902] width 134 height 18
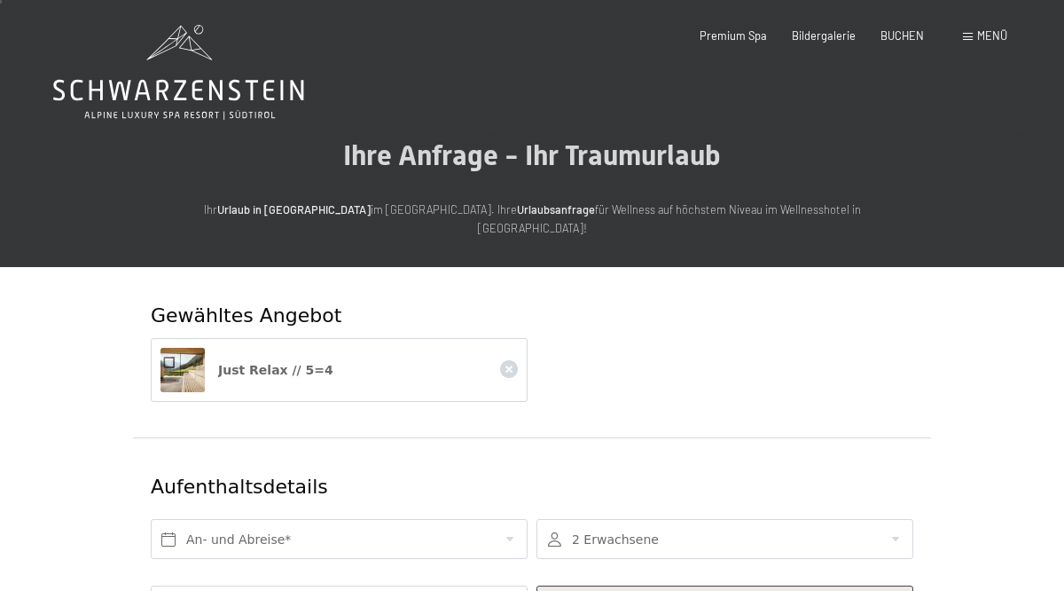
scroll to position [4, 0]
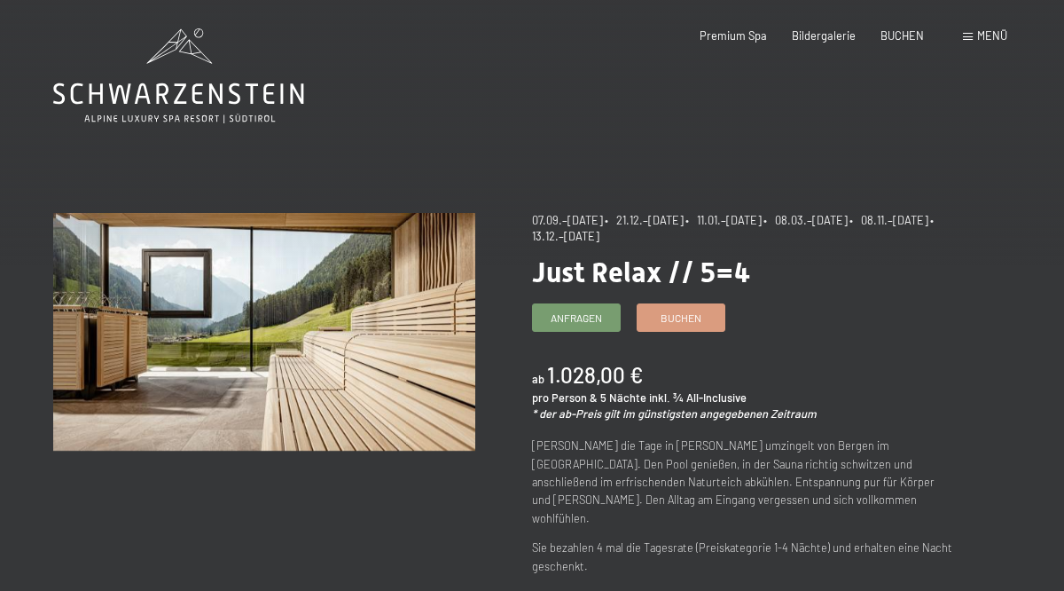
click at [684, 317] on span "Buchen" at bounding box center [681, 317] width 41 height 15
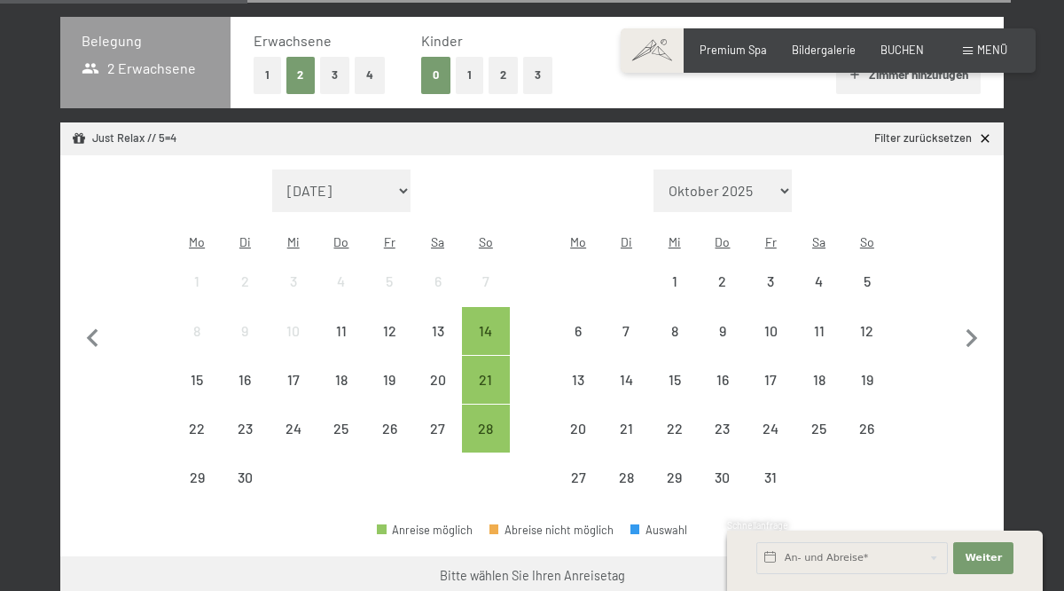
scroll to position [379, 0]
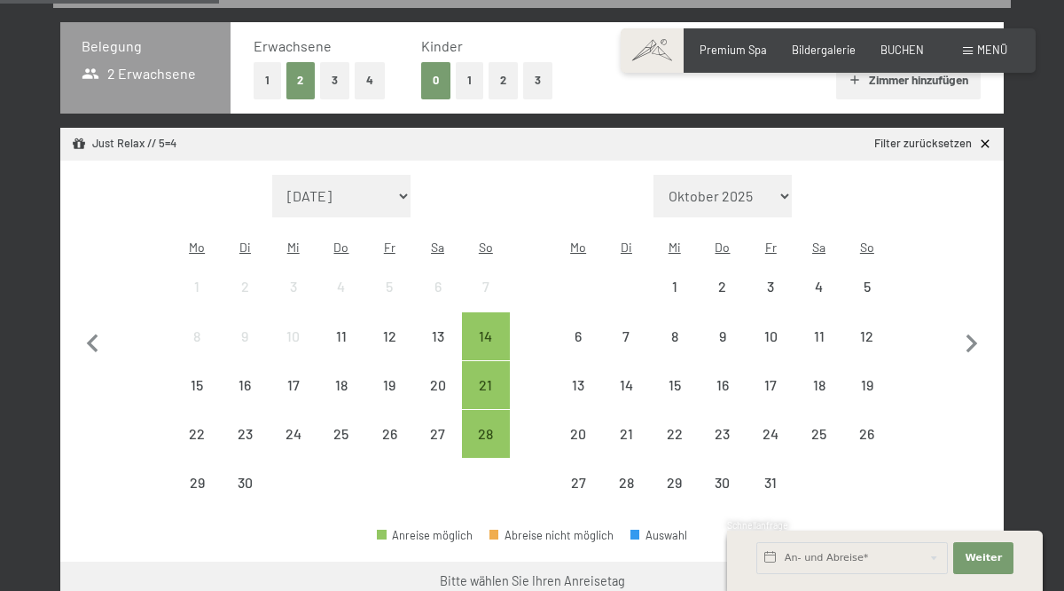
click at [488, 434] on div "28" at bounding box center [486, 448] width 44 height 44
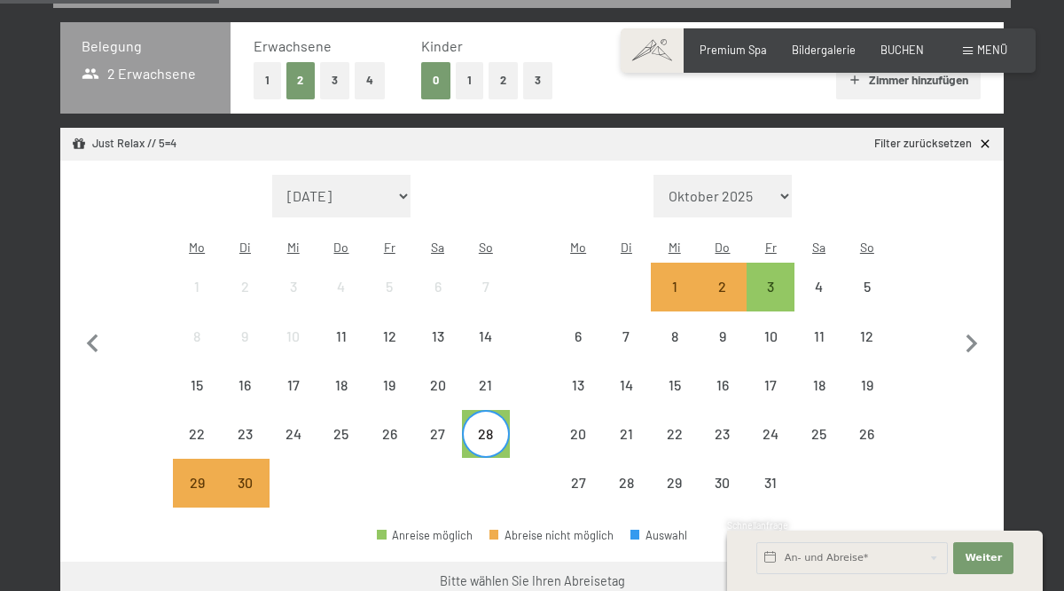
click at [778, 281] on div "3" at bounding box center [770, 301] width 44 height 44
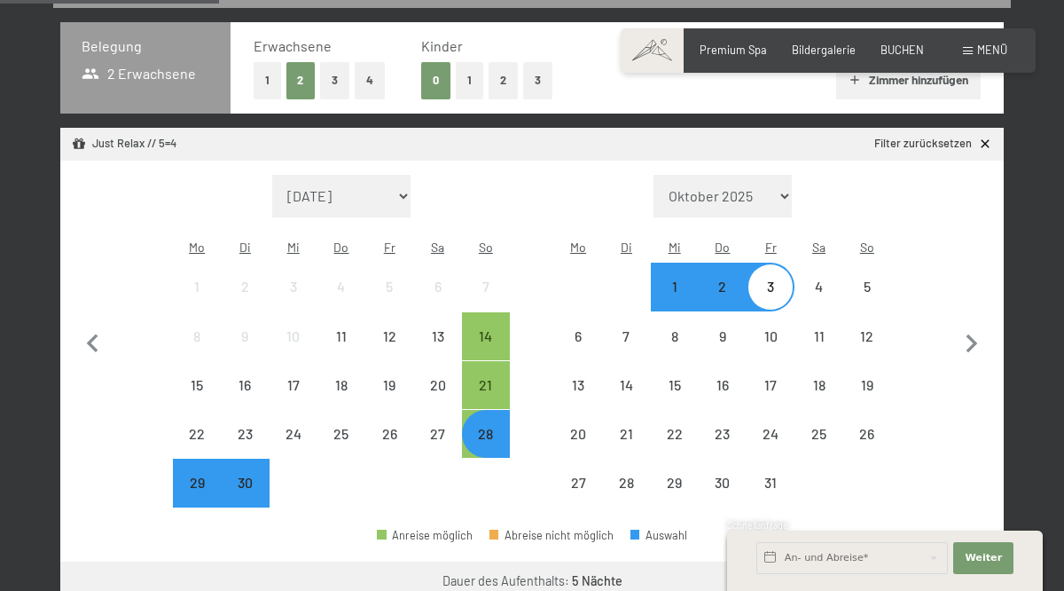
click at [923, 578] on button "Weiter zu „Zimmer“" at bounding box center [924, 582] width 159 height 43
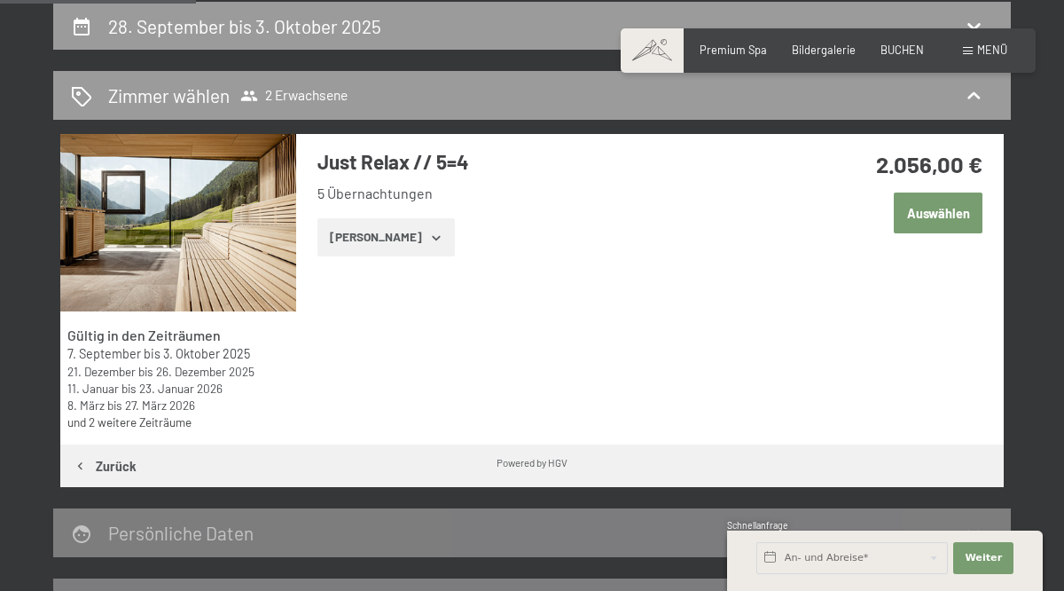
click at [375, 244] on button "[PERSON_NAME]" at bounding box center [385, 237] width 137 height 39
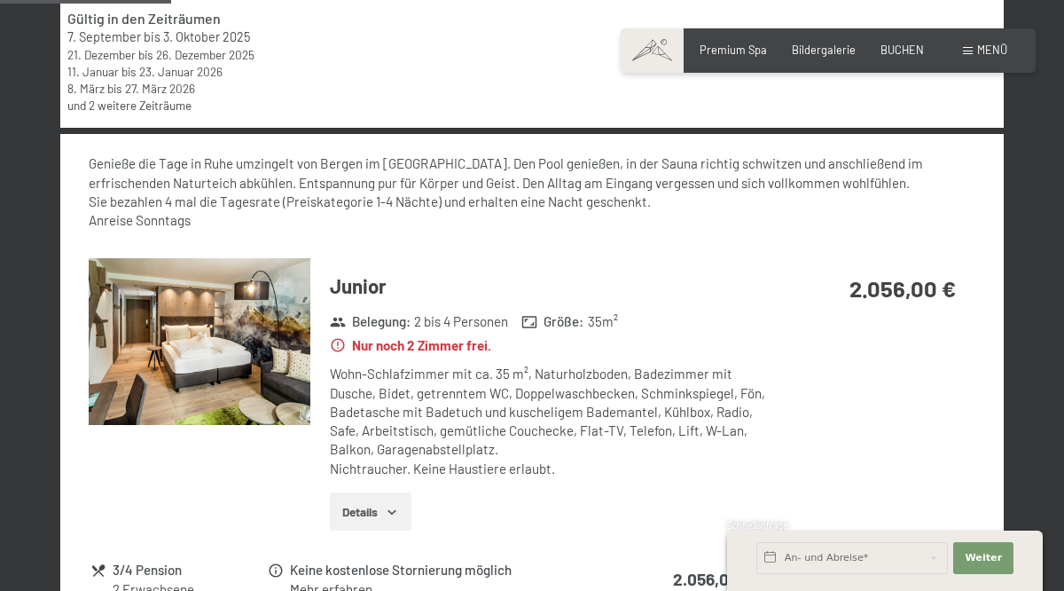
scroll to position [656, 0]
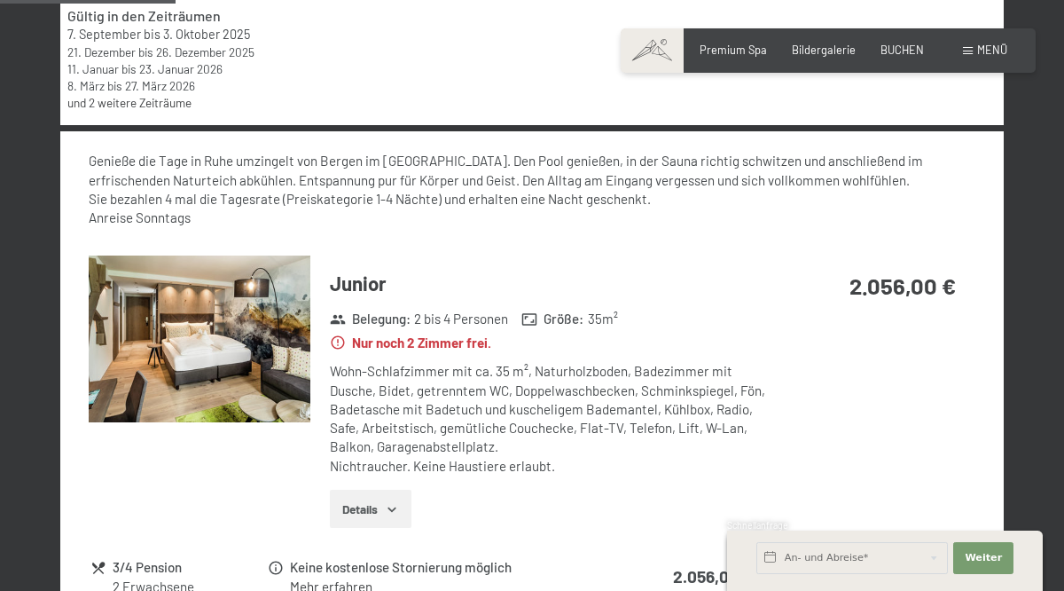
click at [360, 500] on button "Details" at bounding box center [370, 508] width 81 height 39
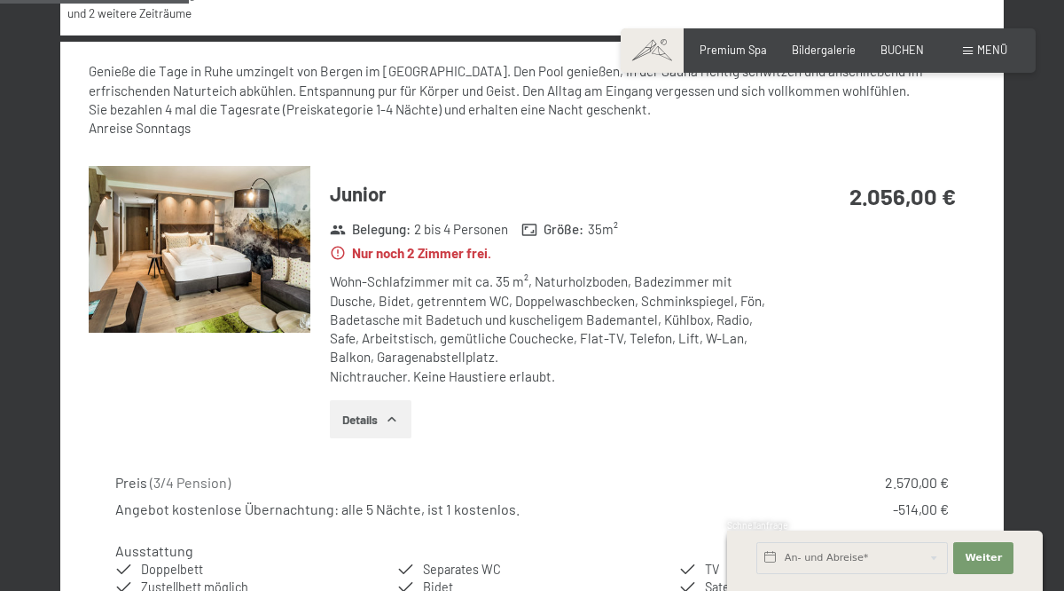
scroll to position [747, 0]
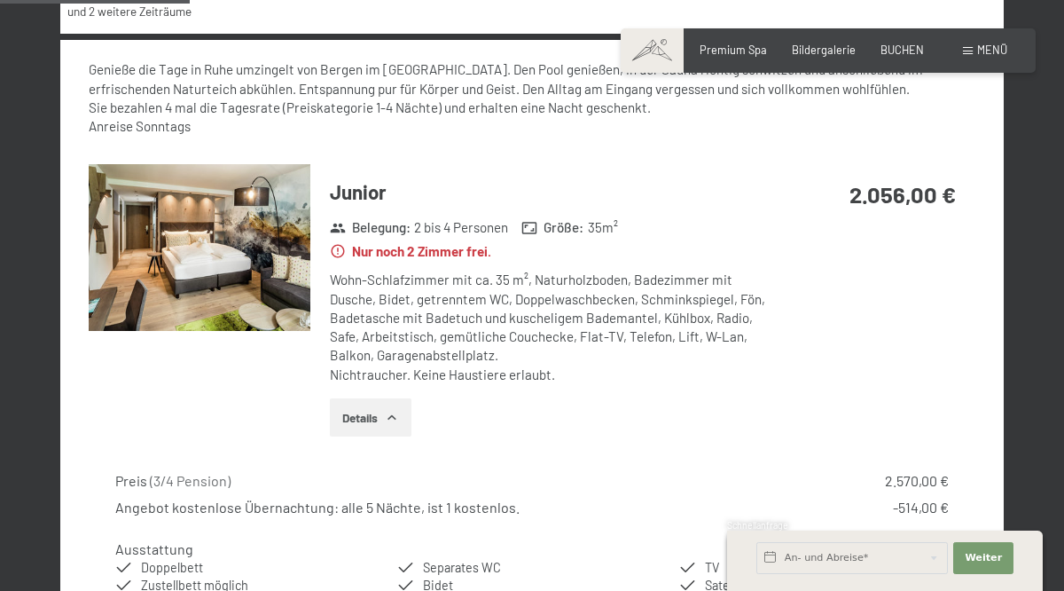
click at [357, 404] on button "Details" at bounding box center [370, 417] width 81 height 39
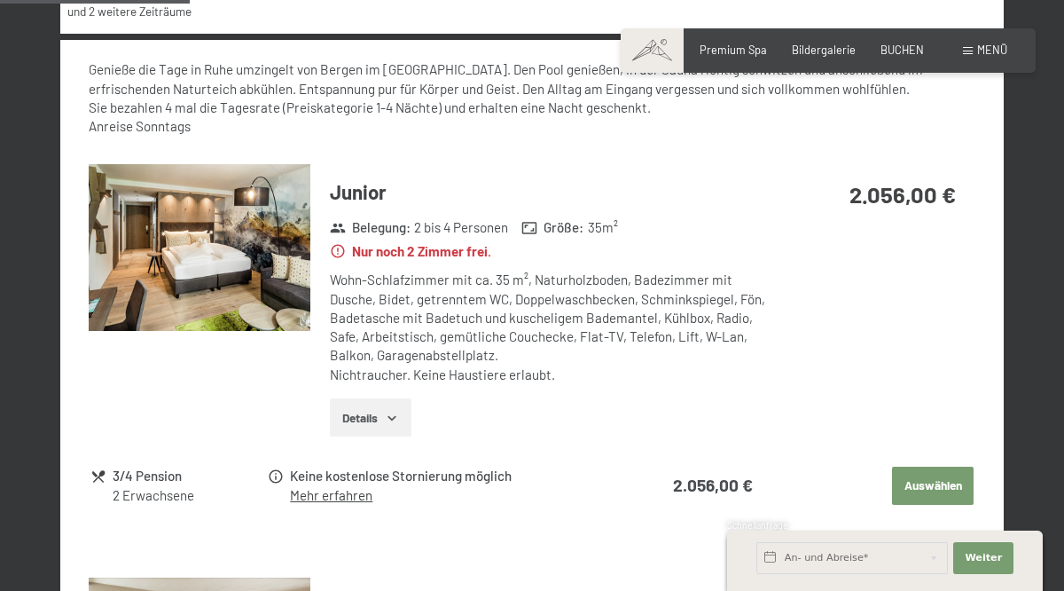
click at [351, 404] on button "Details" at bounding box center [370, 417] width 81 height 39
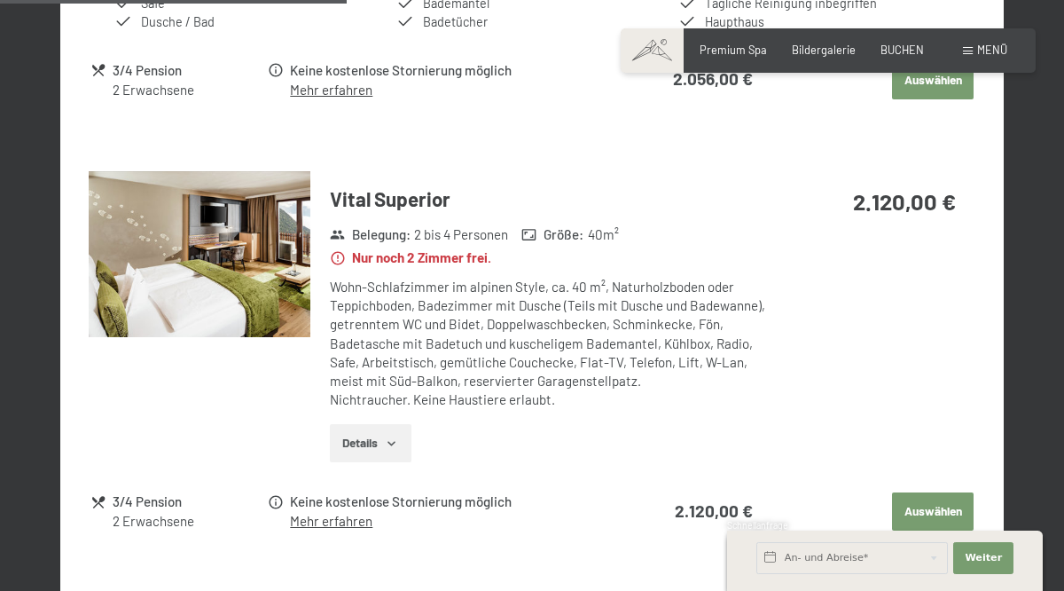
scroll to position [1366, 0]
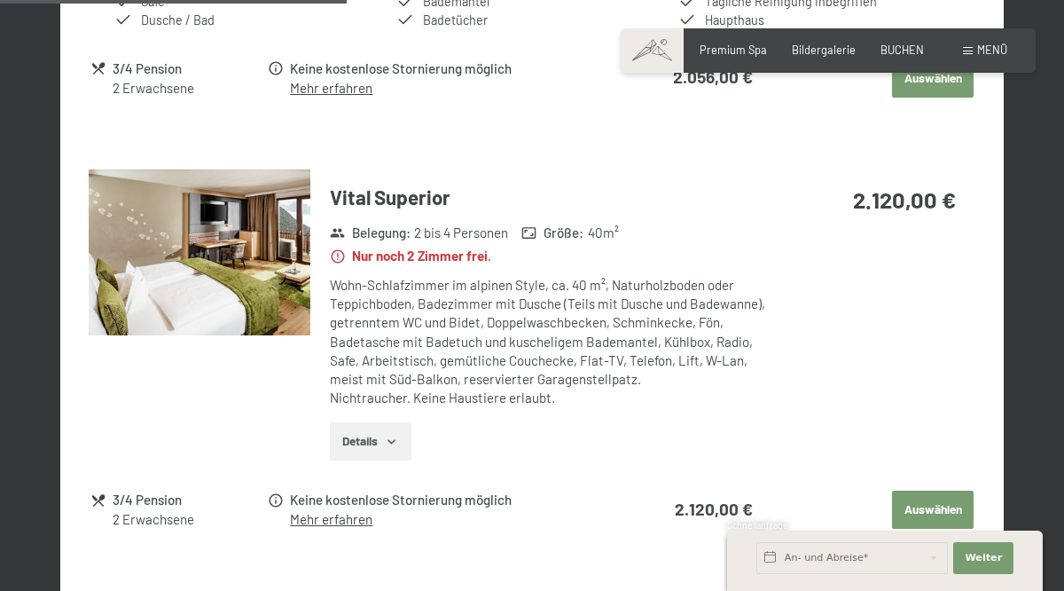
click at [362, 422] on button "Details" at bounding box center [370, 441] width 81 height 39
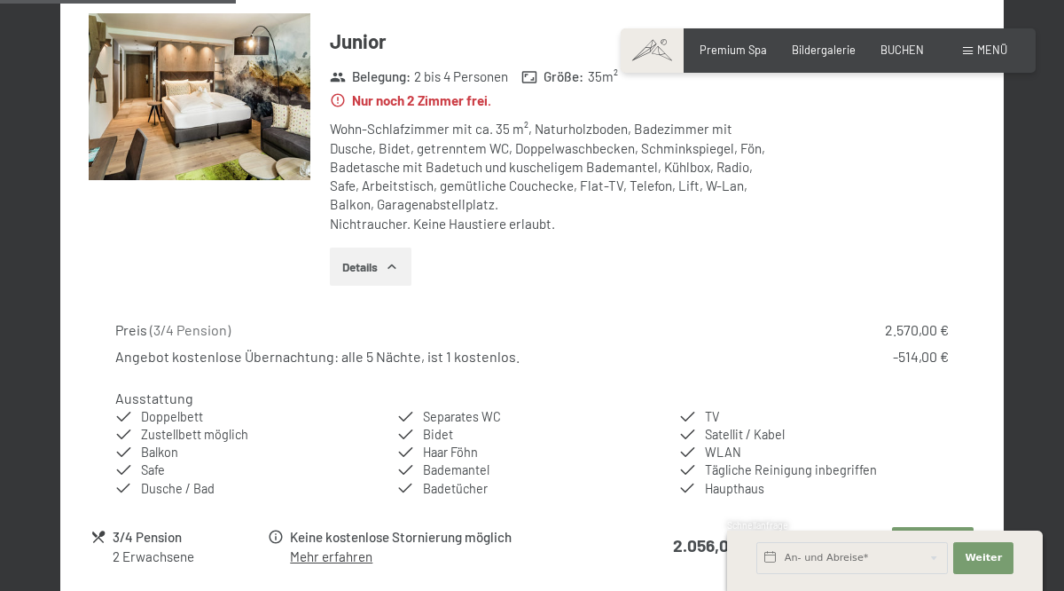
scroll to position [763, 0]
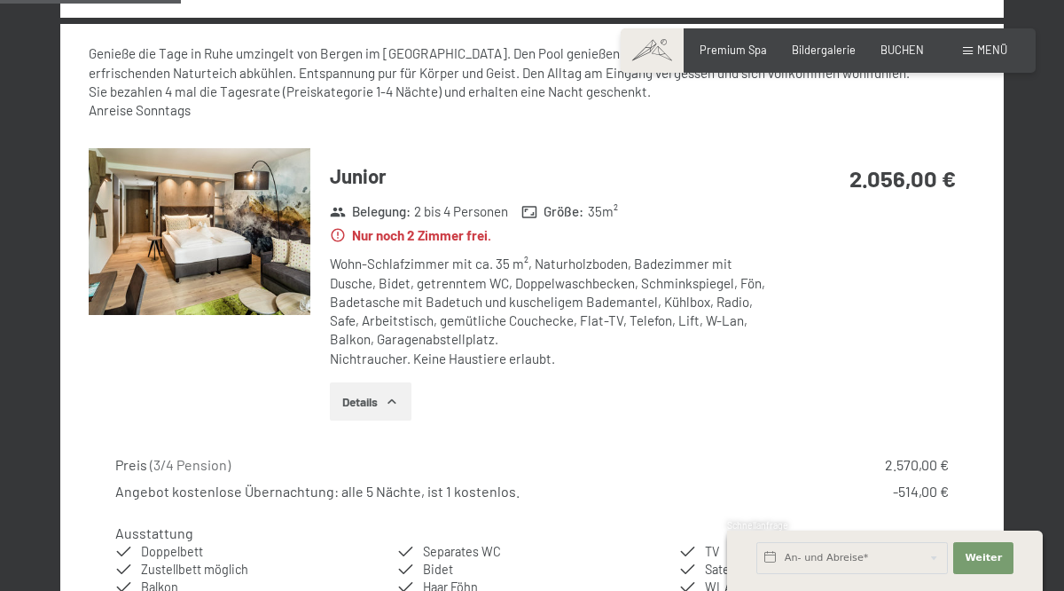
click at [371, 355] on span "Einwilligung Marketing*" at bounding box center [433, 346] width 146 height 18
click at [351, 355] on input "Einwilligung Marketing*" at bounding box center [342, 346] width 18 height 18
click at [357, 355] on label "Einwilligung Marketing*" at bounding box center [428, 346] width 155 height 18
click at [351, 355] on input "Einwilligung Marketing*" at bounding box center [342, 346] width 18 height 18
checkbox input "false"
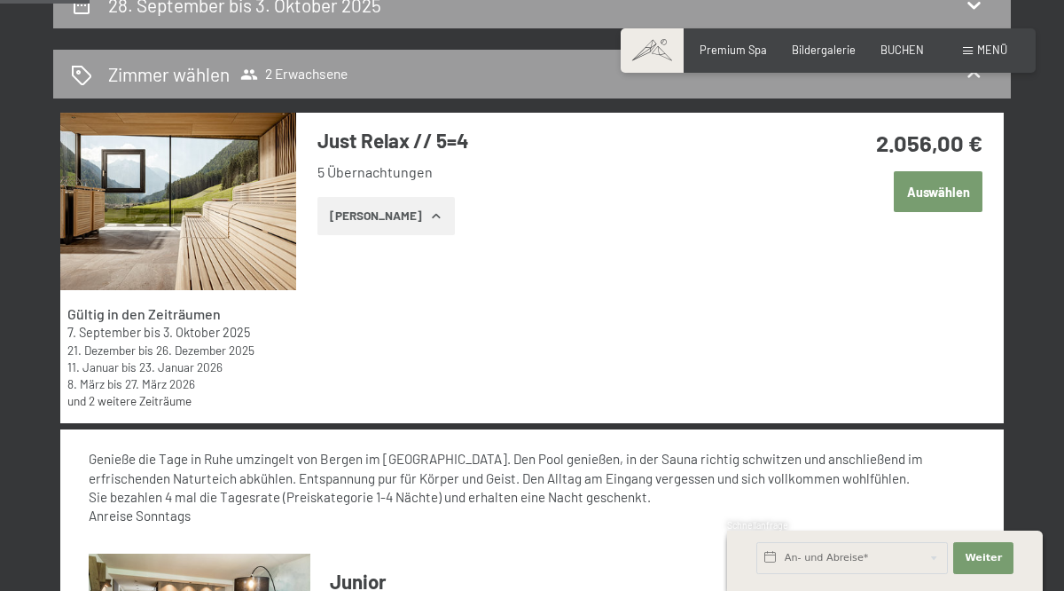
scroll to position [334, 0]
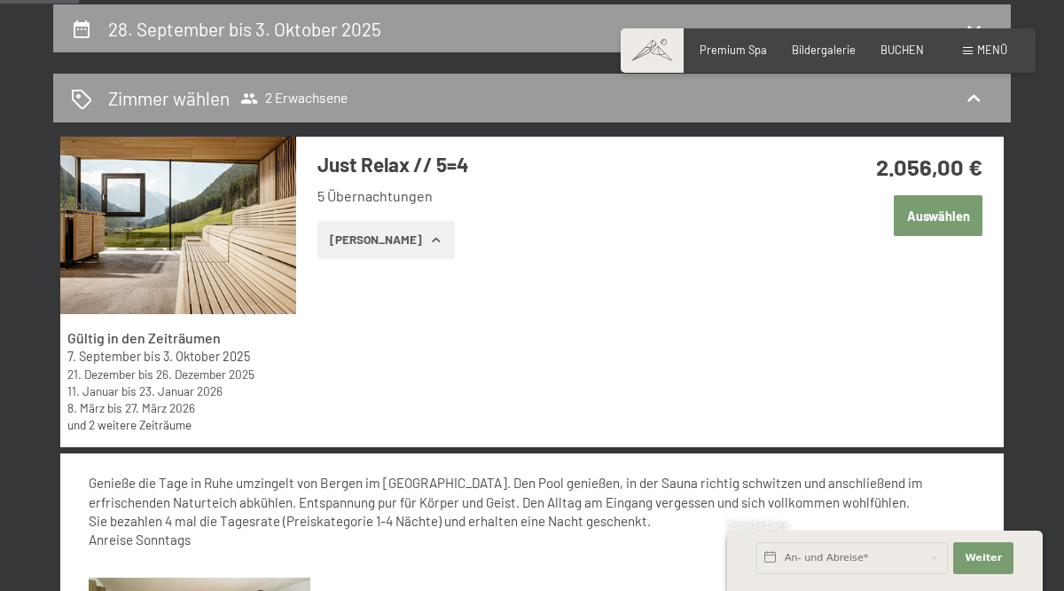
click at [352, 231] on button "[PERSON_NAME]" at bounding box center [385, 240] width 137 height 39
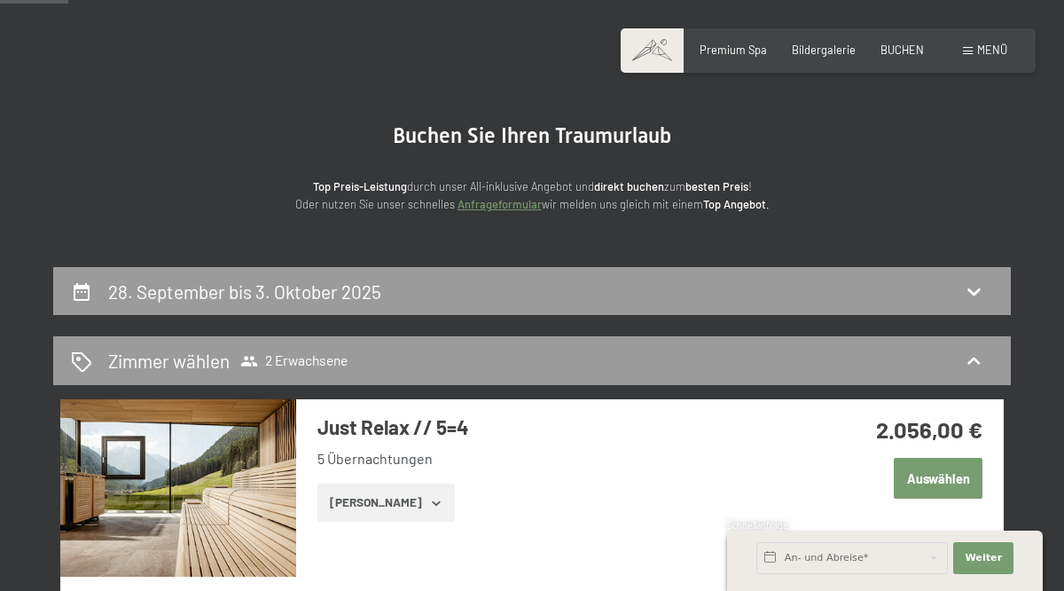
scroll to position [69, 0]
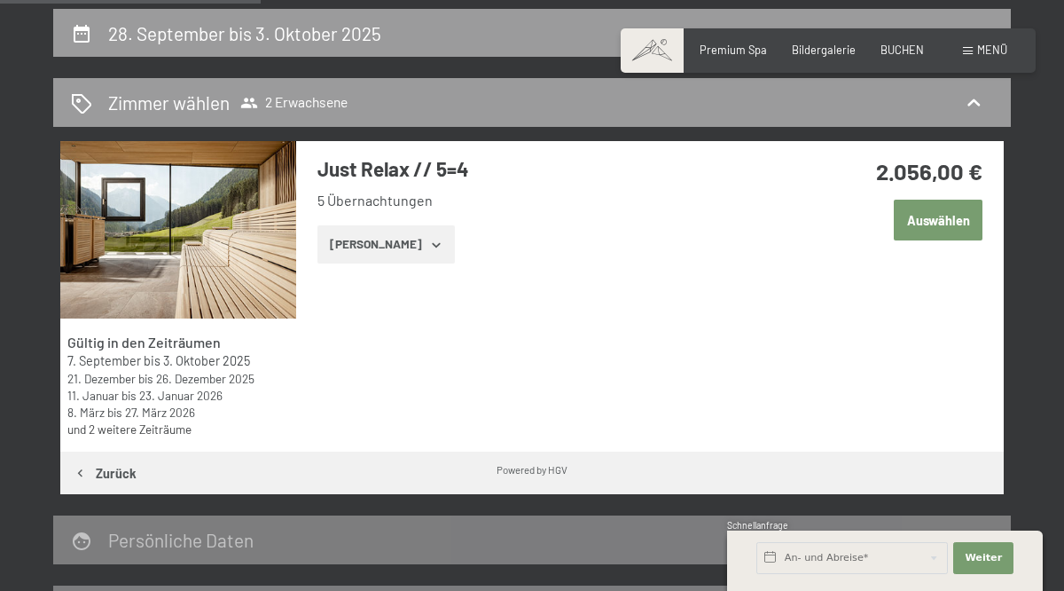
click at [934, 215] on button "Auswählen" at bounding box center [938, 220] width 89 height 41
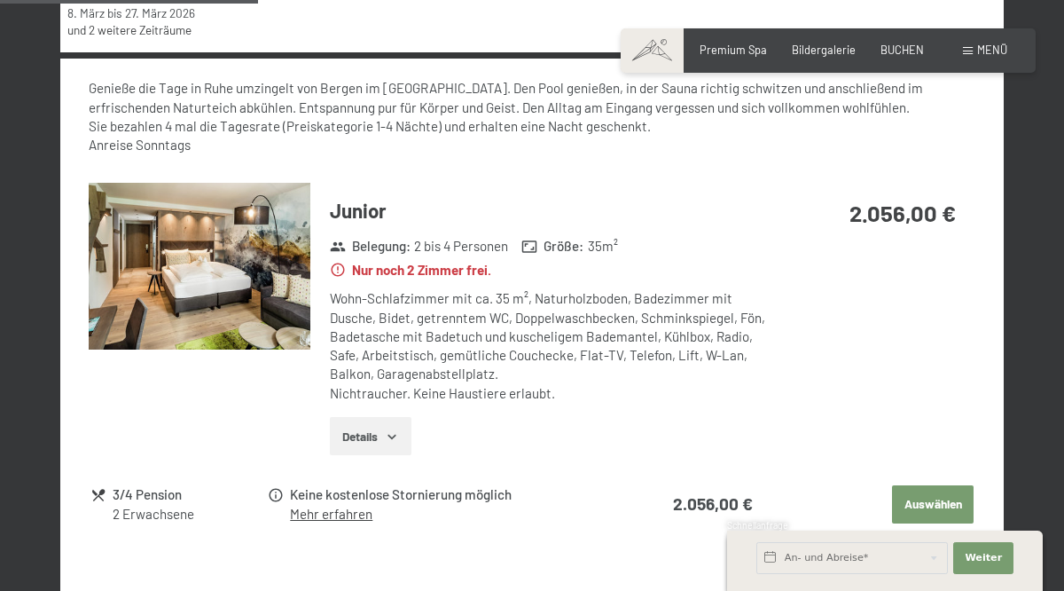
scroll to position [779, 0]
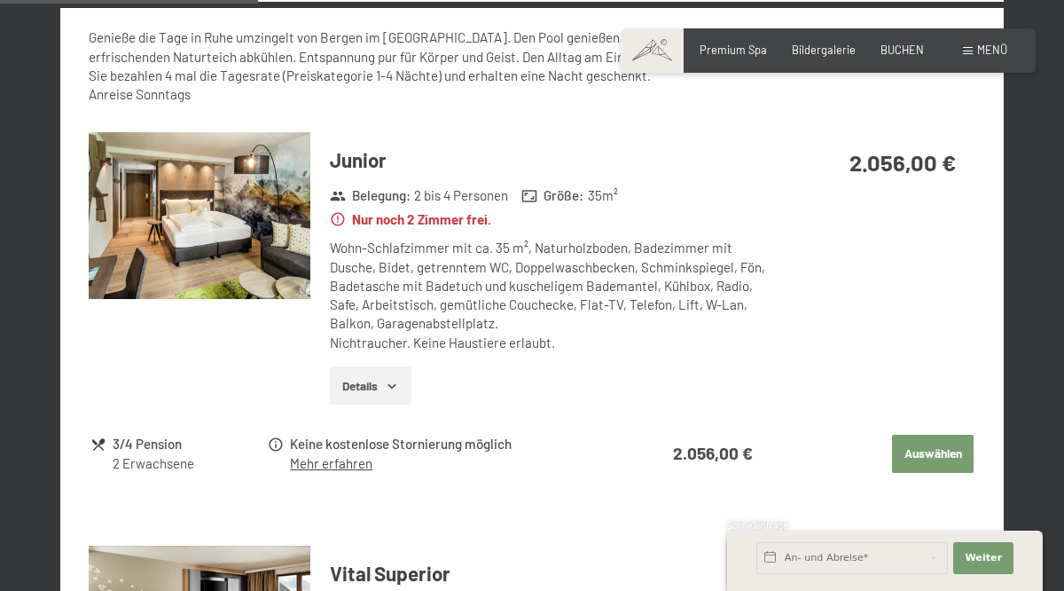
click at [129, 222] on img at bounding box center [200, 215] width 222 height 167
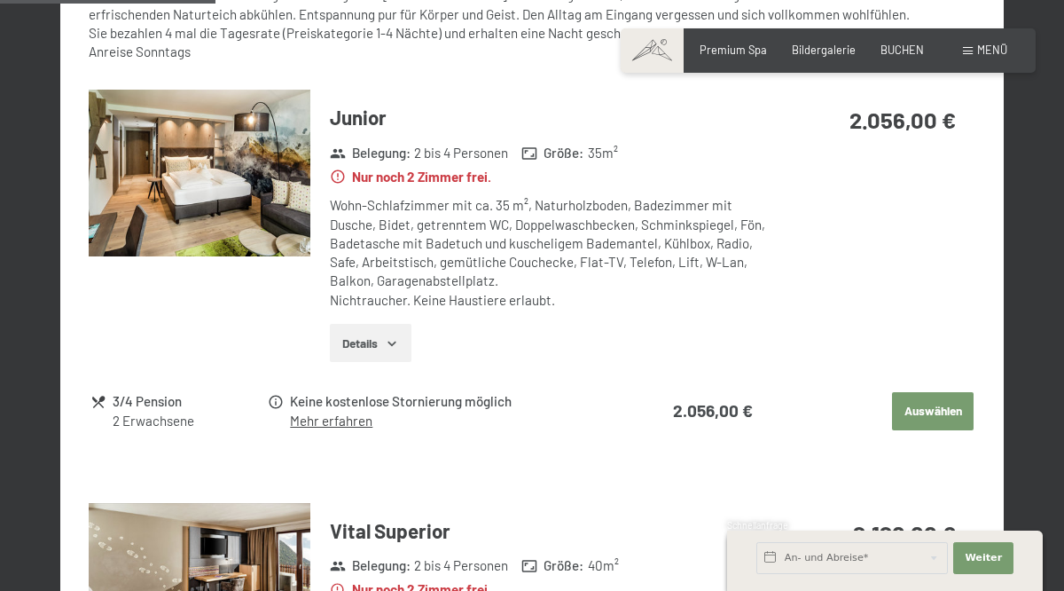
scroll to position [826, 0]
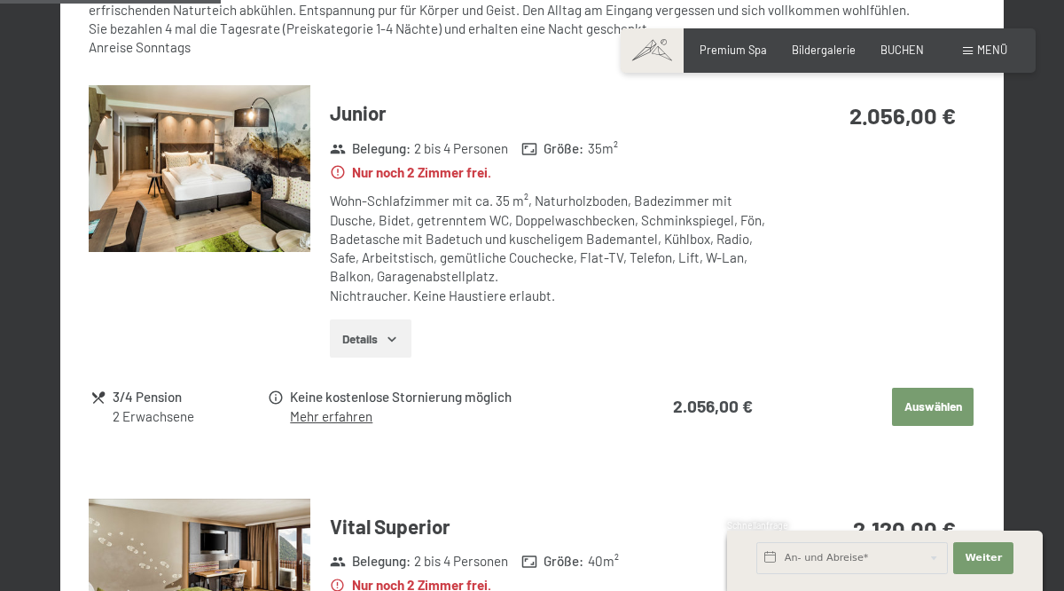
click at [139, 387] on div "3/4 Pension" at bounding box center [189, 397] width 153 height 20
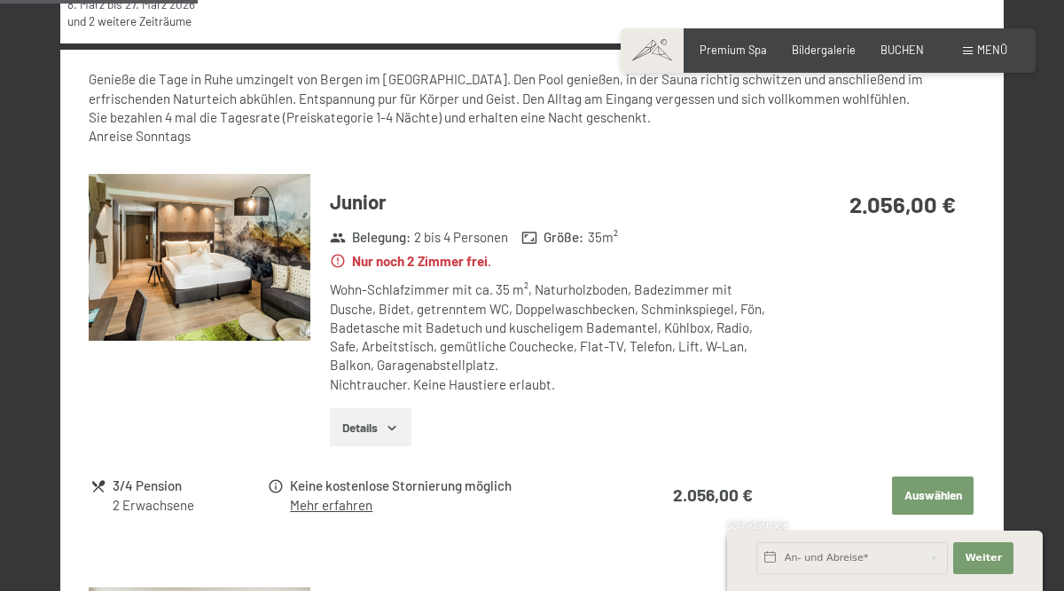
scroll to position [737, 0]
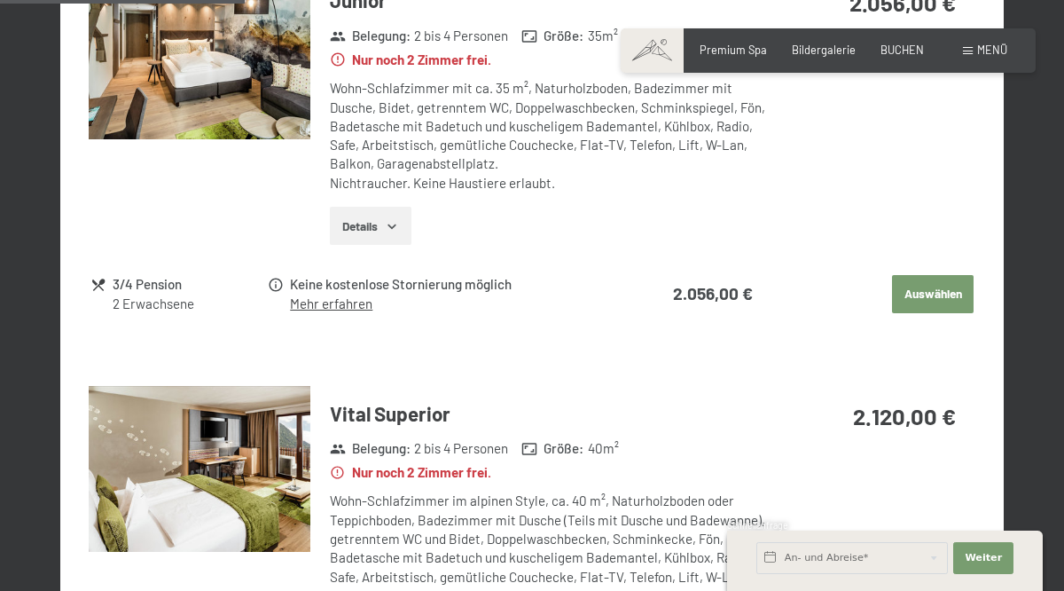
click at [101, 278] on icon at bounding box center [98, 285] width 16 height 16
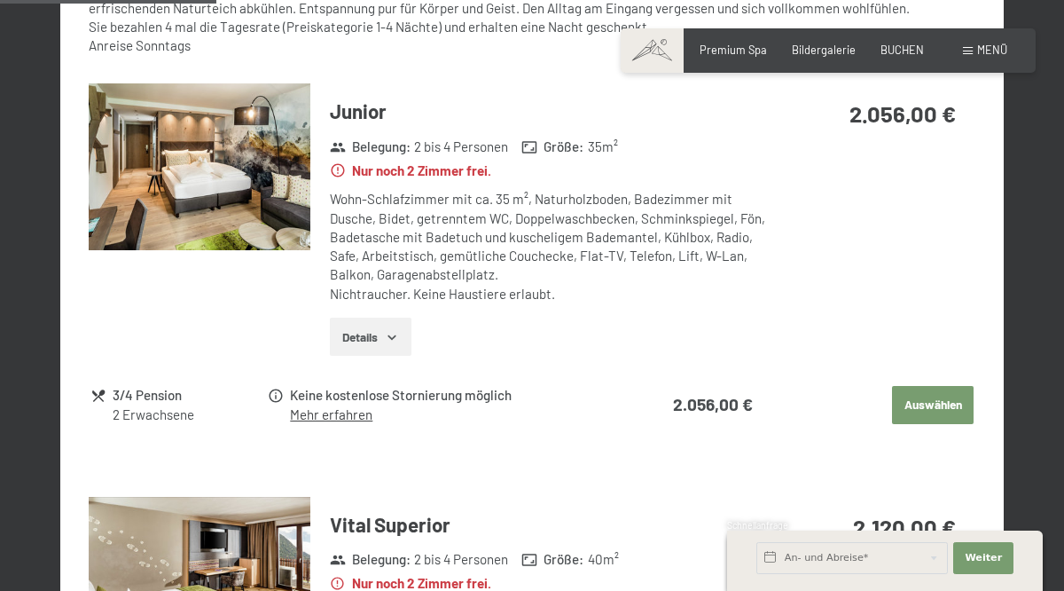
click at [937, 387] on button "Auswählen" at bounding box center [933, 405] width 82 height 39
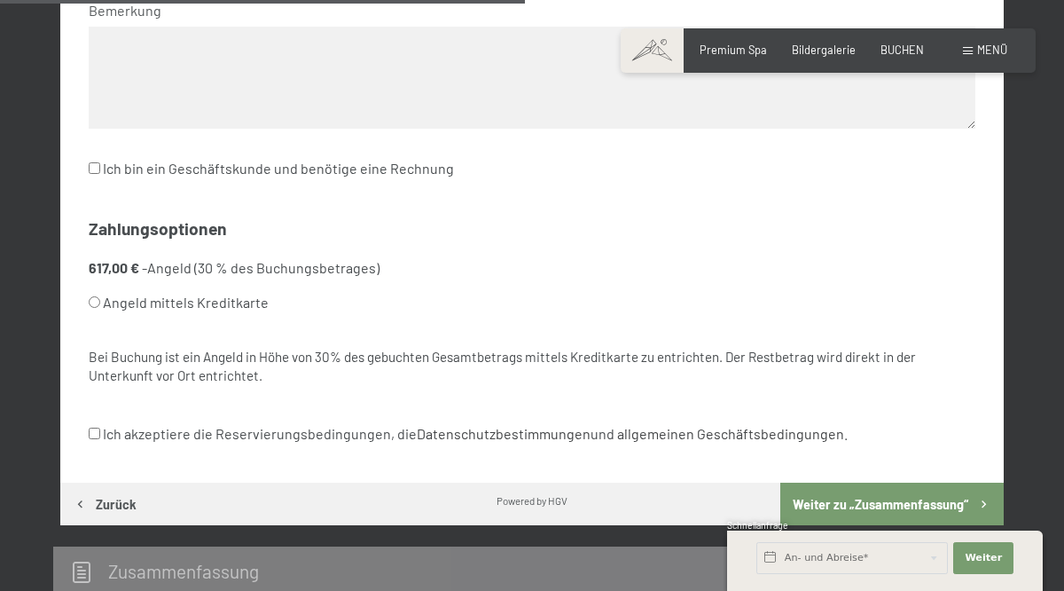
scroll to position [928, 0]
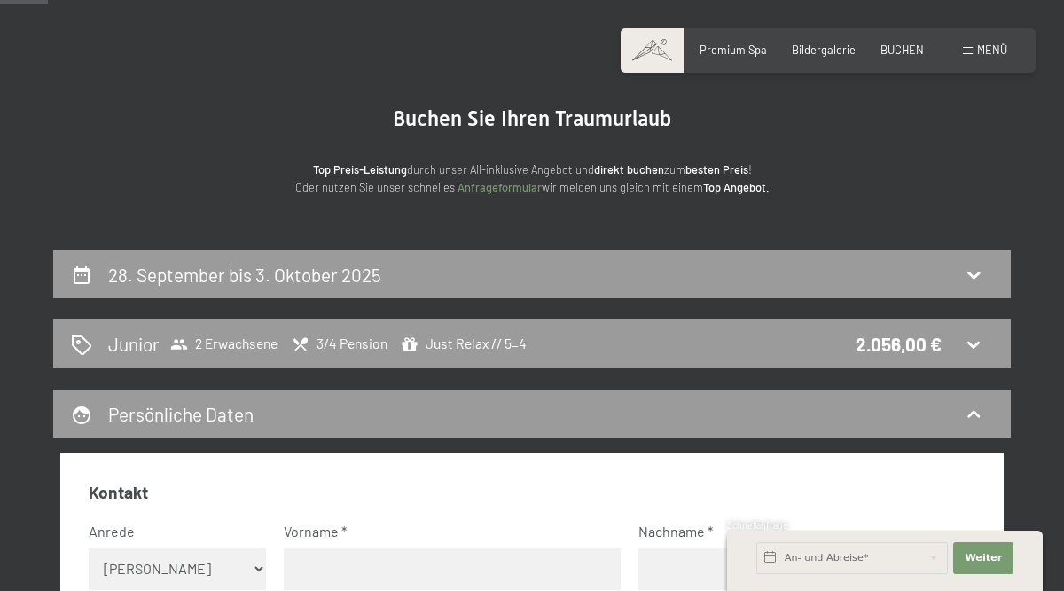
click at [338, 347] on span "3/4 Pension" at bounding box center [340, 344] width 96 height 18
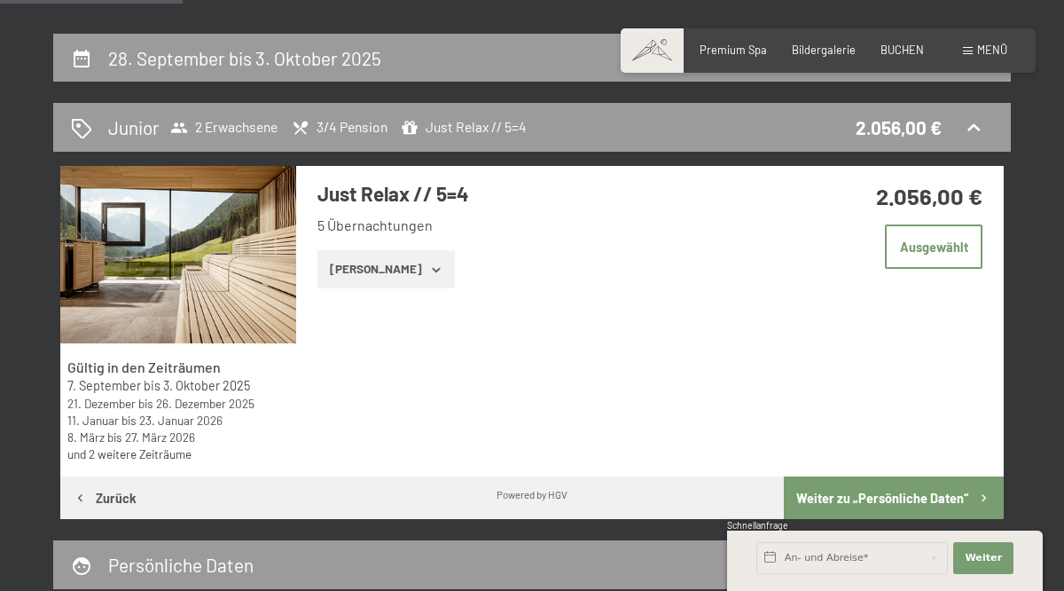
scroll to position [288, 0]
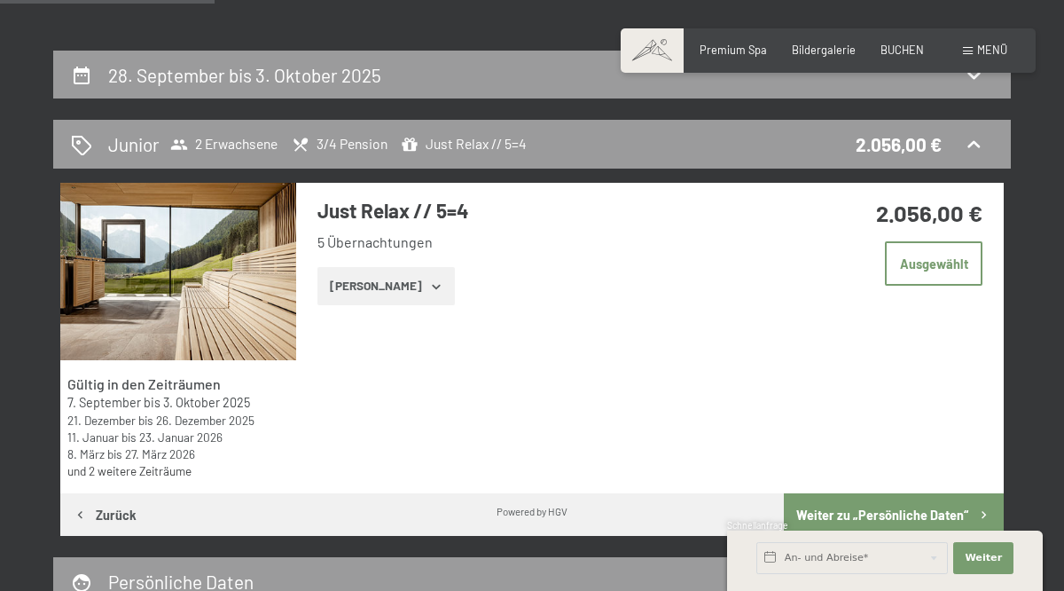
click at [148, 140] on h2 "Junior" at bounding box center [133, 144] width 51 height 26
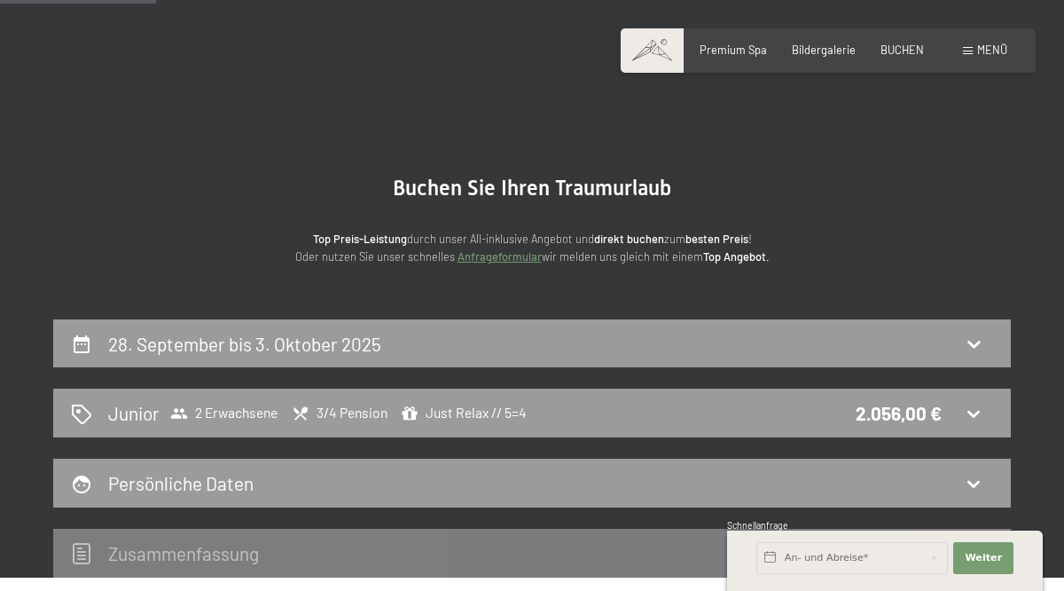
scroll to position [0, 0]
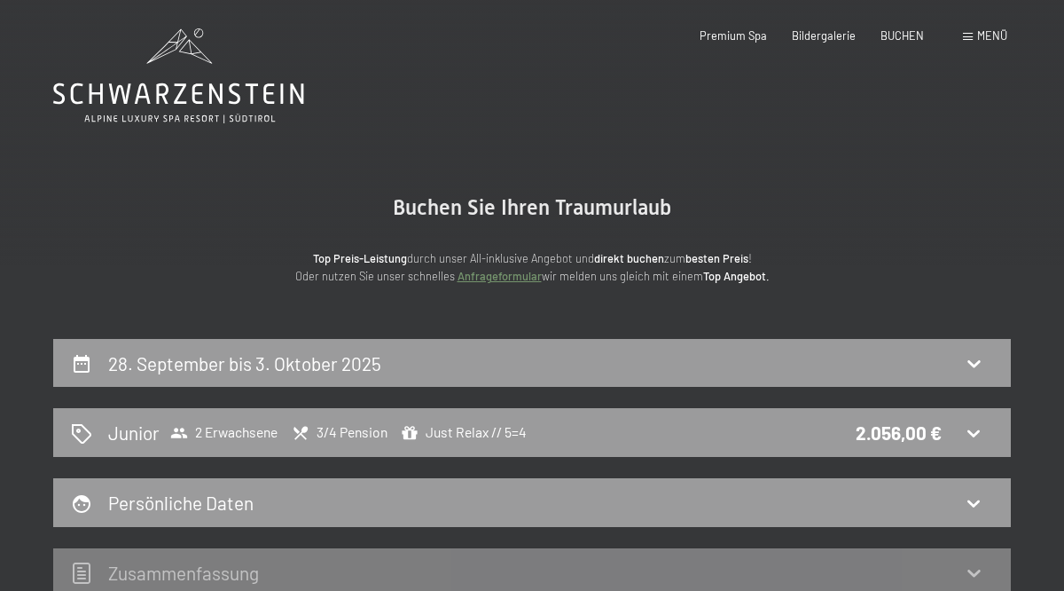
click at [184, 355] on h2 "28. September bis 3. Oktober 2025" at bounding box center [244, 363] width 273 height 22
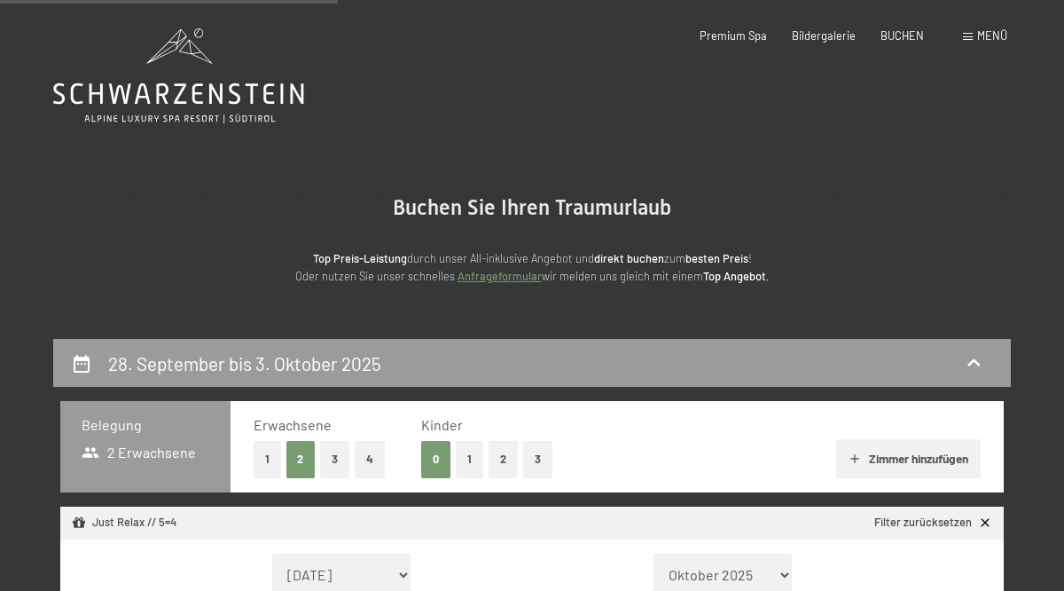
scroll to position [337, 0]
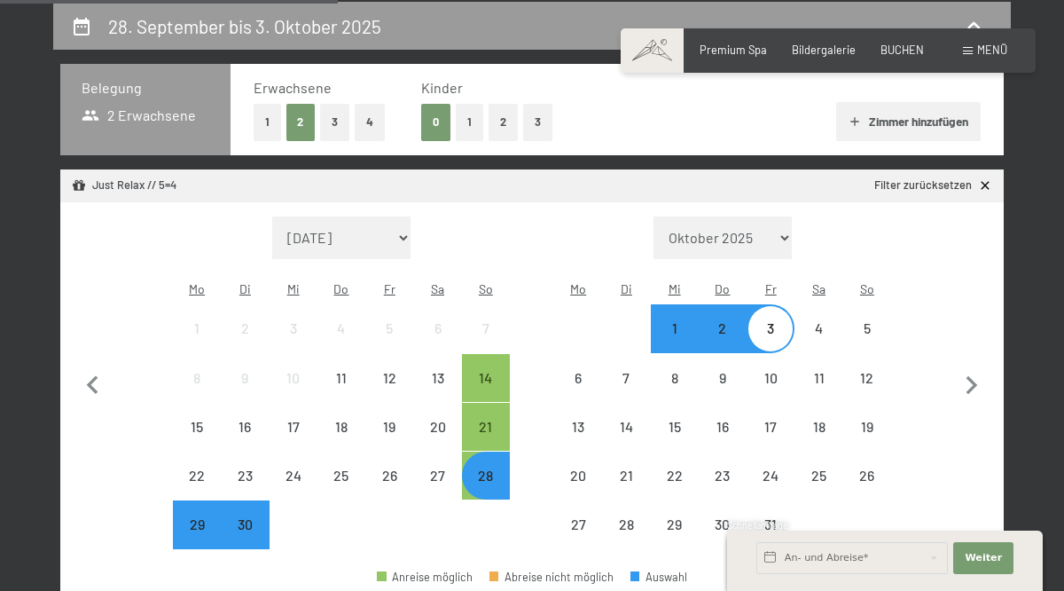
click at [481, 471] on div "28" at bounding box center [486, 490] width 44 height 44
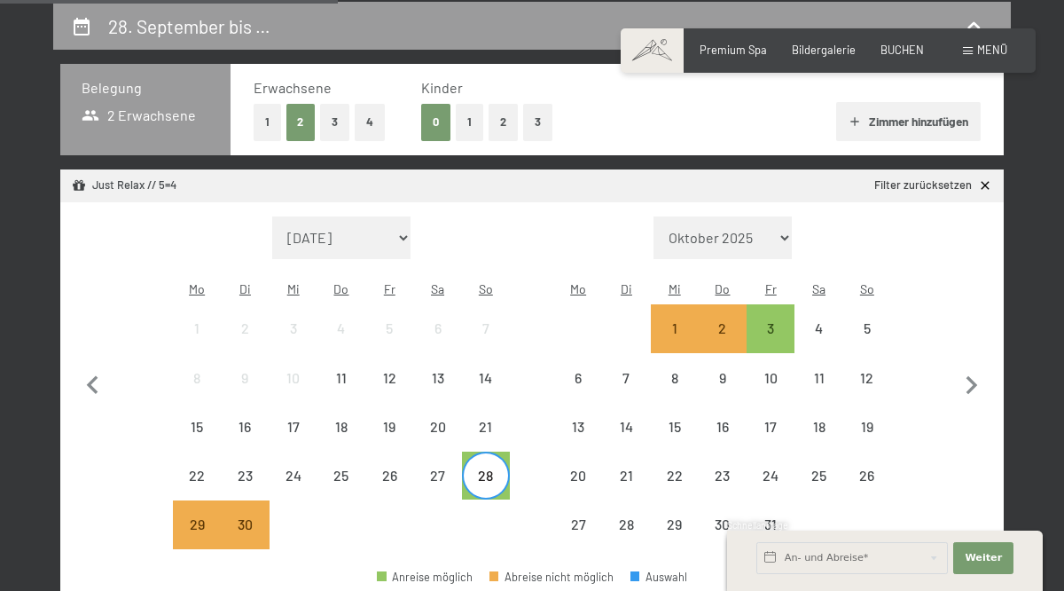
click at [772, 325] on div "3" at bounding box center [770, 343] width 44 height 44
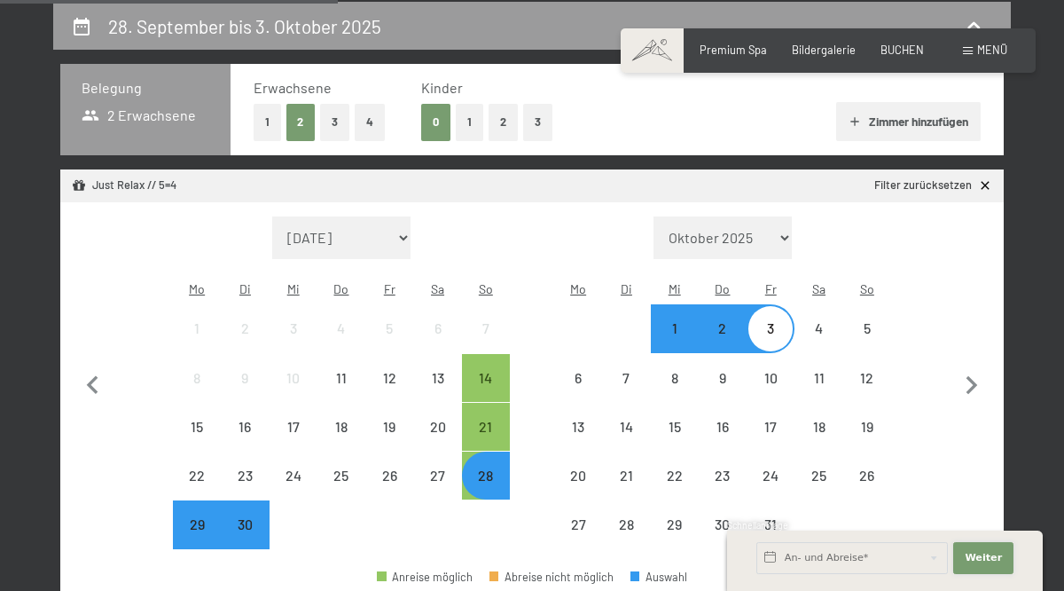
click at [990, 555] on span "Weiter" at bounding box center [983, 558] width 37 height 14
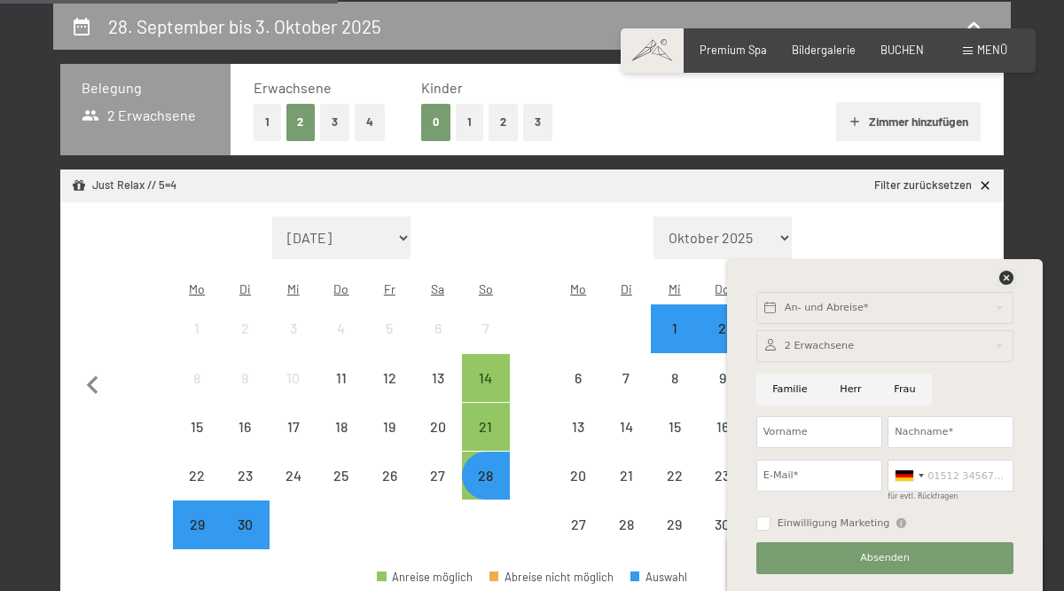
click at [1009, 278] on icon at bounding box center [1006, 277] width 14 height 14
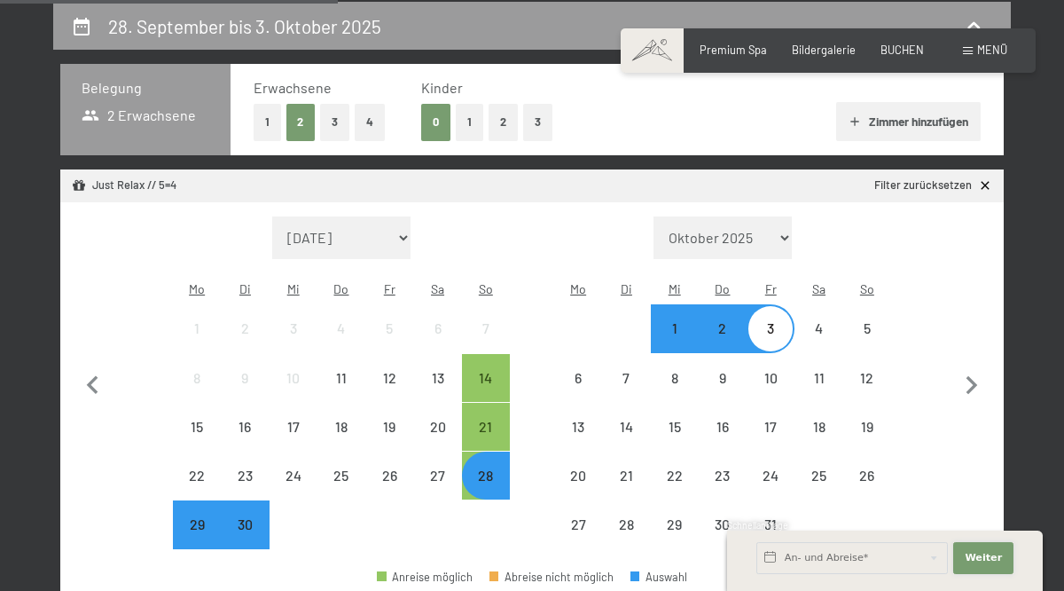
click at [995, 564] on span "Weiter" at bounding box center [983, 558] width 37 height 14
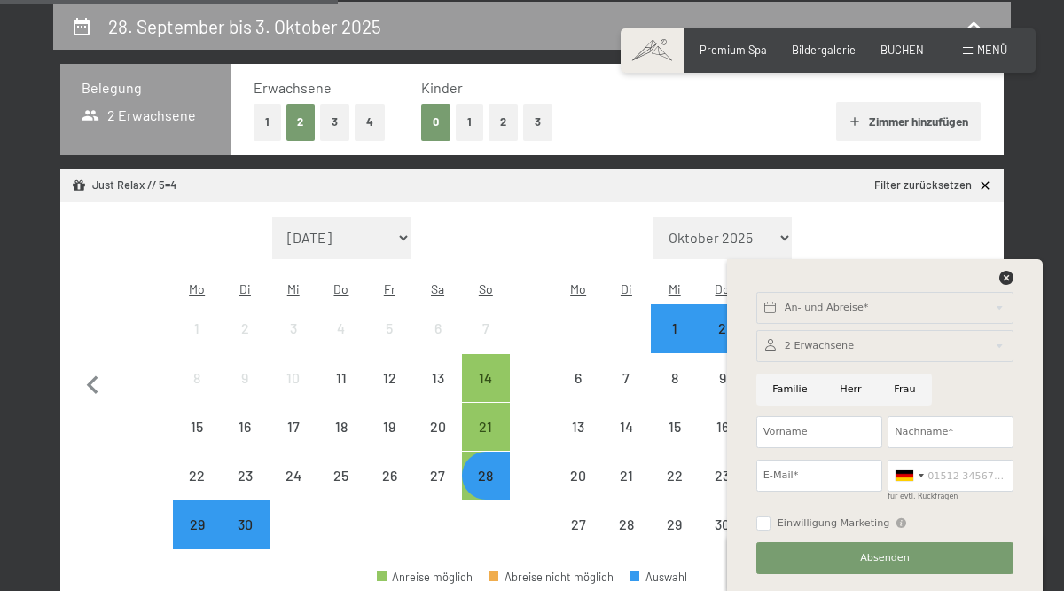
click at [1013, 270] on div "An- und Abreise* Weiter Adressfelder ausblenden 2 Erwachsene 2 Erwachsene Älter…" at bounding box center [885, 425] width 280 height 332
click at [1010, 279] on icon at bounding box center [1006, 277] width 14 height 14
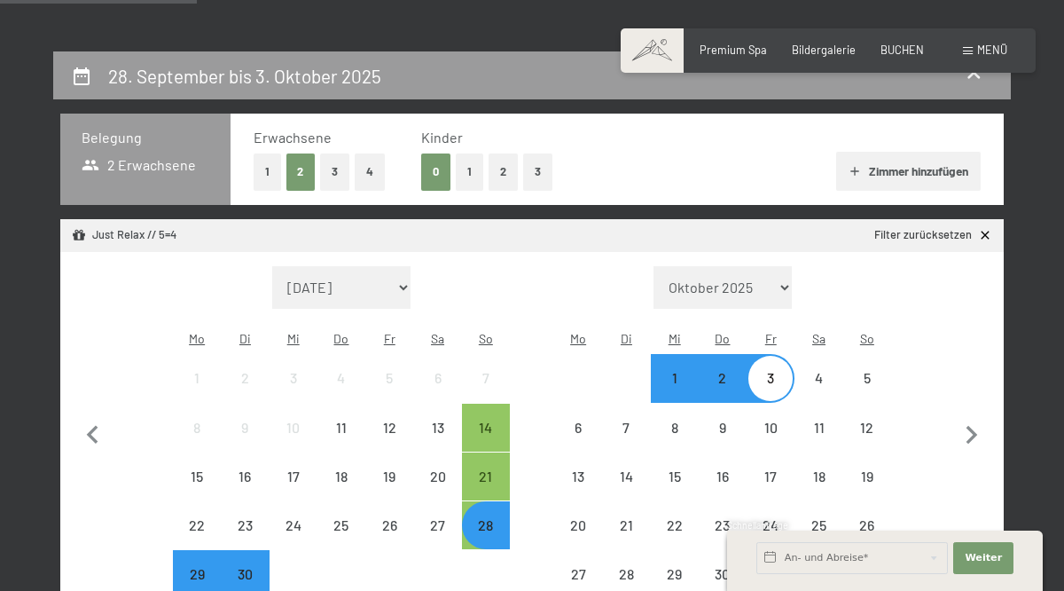
scroll to position [288, 0]
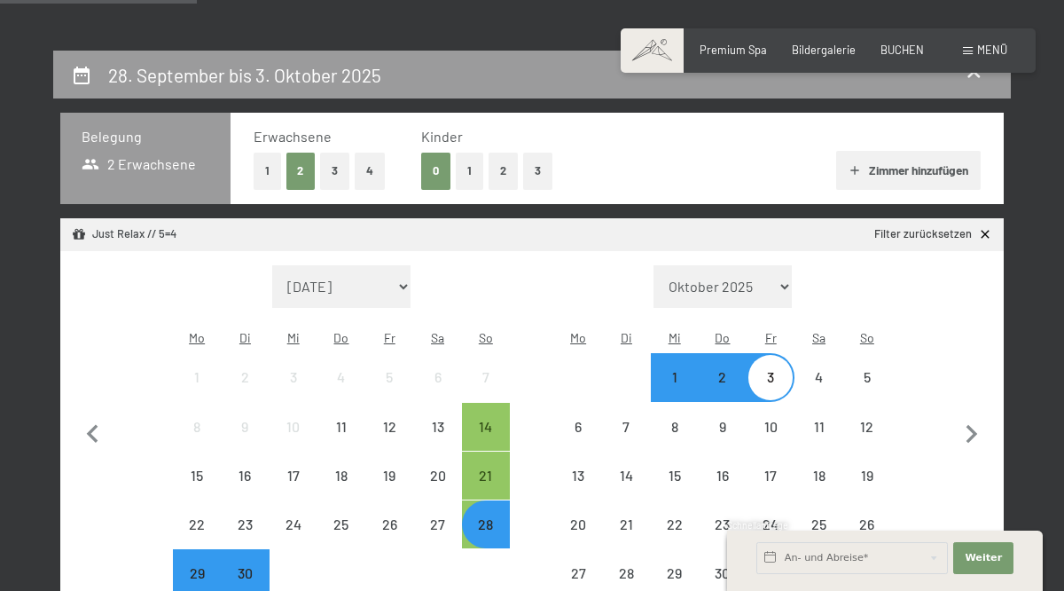
click at [485, 521] on div "28" at bounding box center [486, 539] width 44 height 44
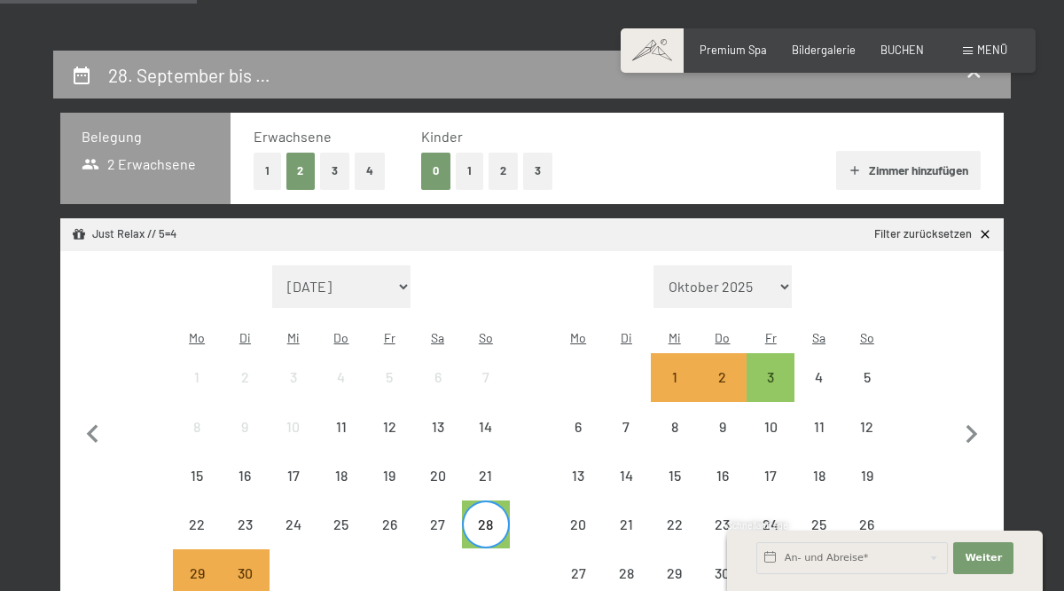
click at [782, 372] on div "3" at bounding box center [770, 392] width 44 height 44
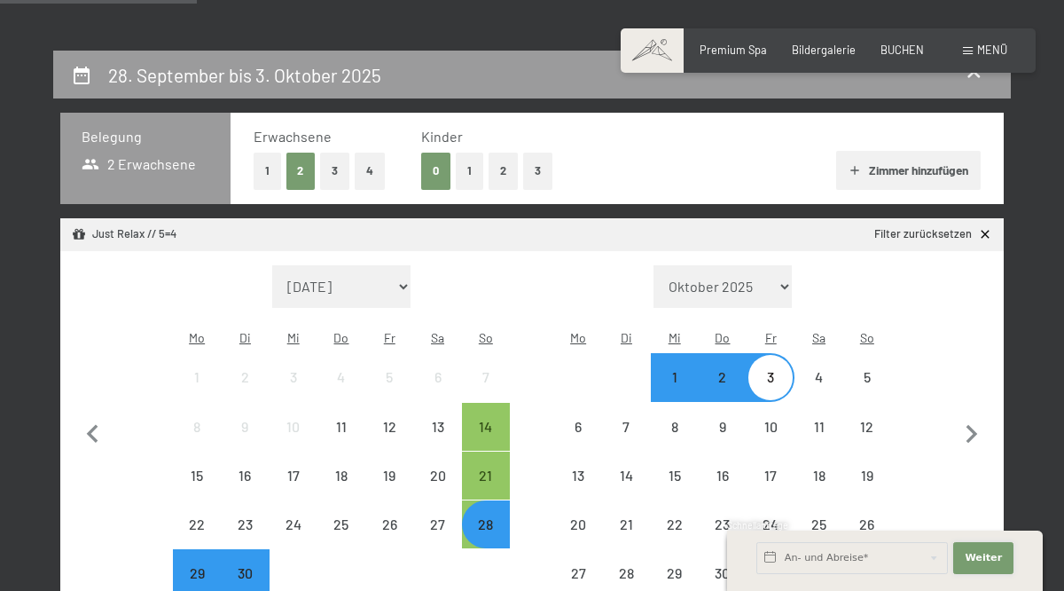
click at [988, 565] on span "Weiter" at bounding box center [983, 558] width 37 height 14
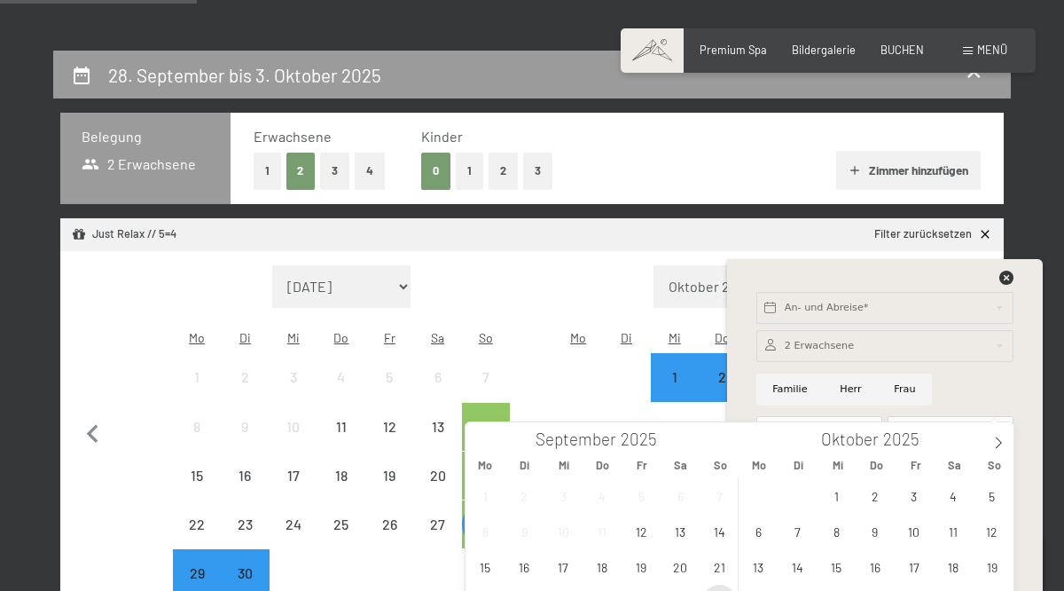
click at [732, 590] on span "28" at bounding box center [719, 601] width 35 height 35
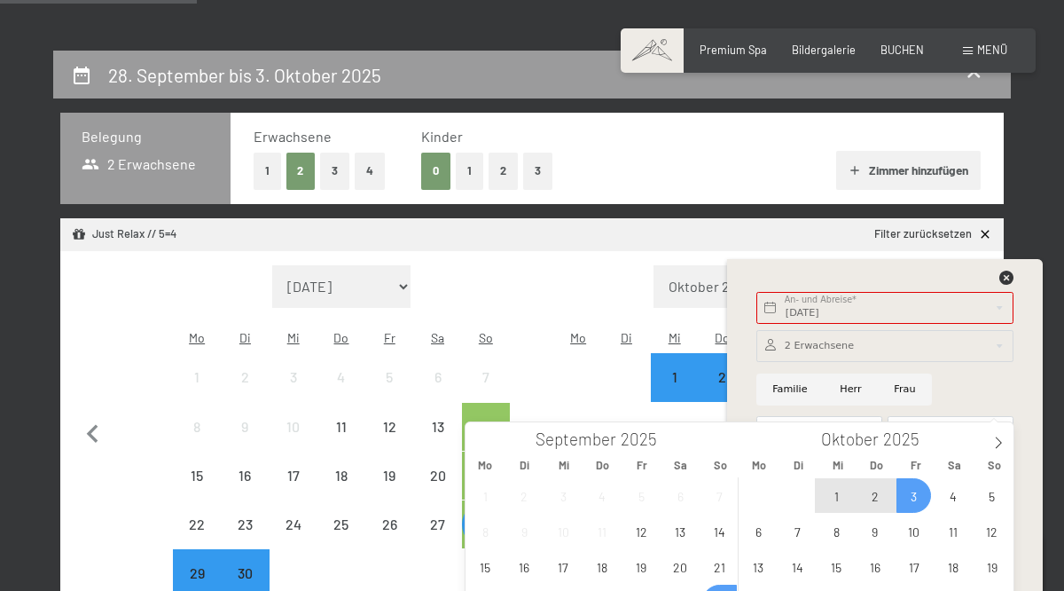
click at [913, 497] on span "3" at bounding box center [913, 495] width 35 height 35
type input "So. 28.09.2025 - Fr. 03.10.2025"
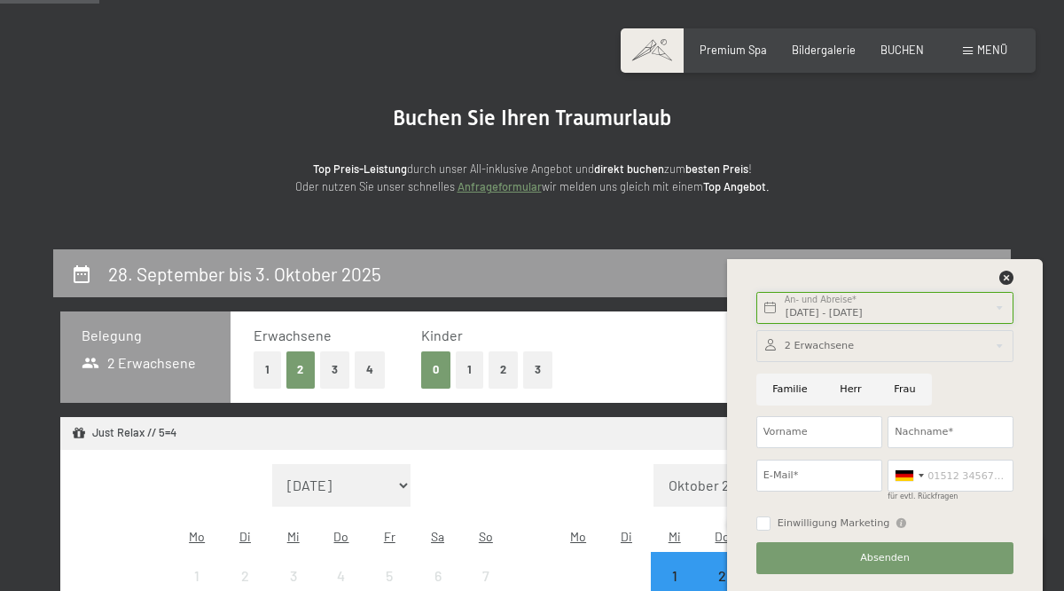
scroll to position [0, 0]
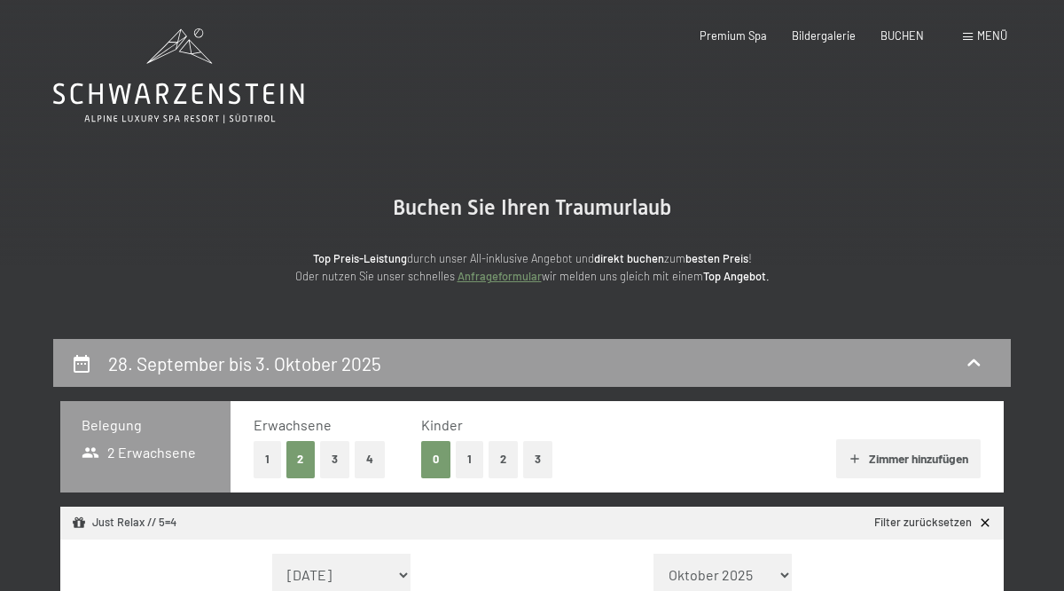
click at [117, 78] on icon at bounding box center [178, 75] width 251 height 95
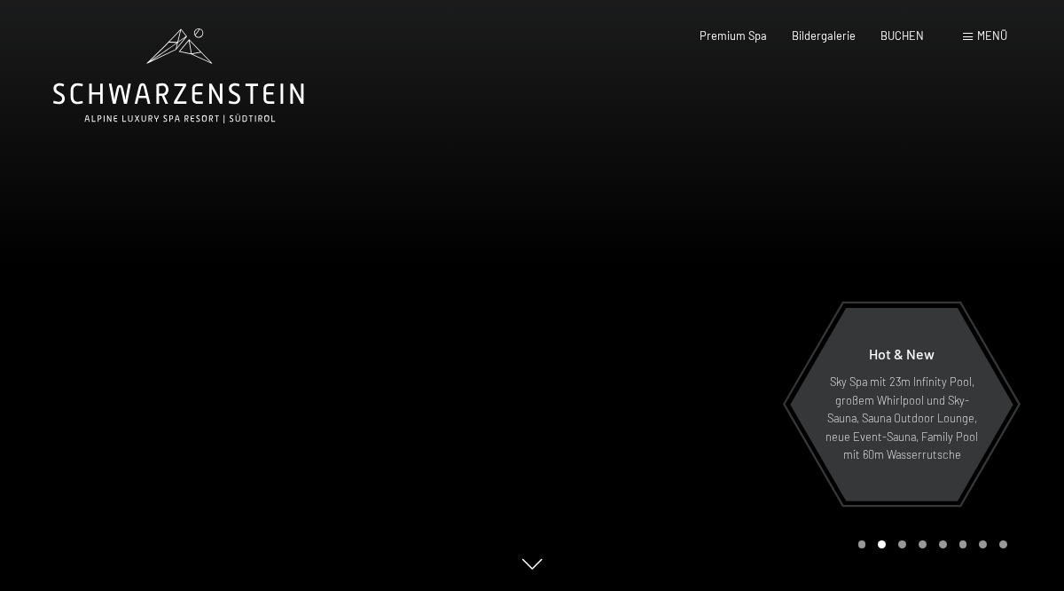
click at [745, 30] on span "Premium Spa" at bounding box center [733, 35] width 67 height 14
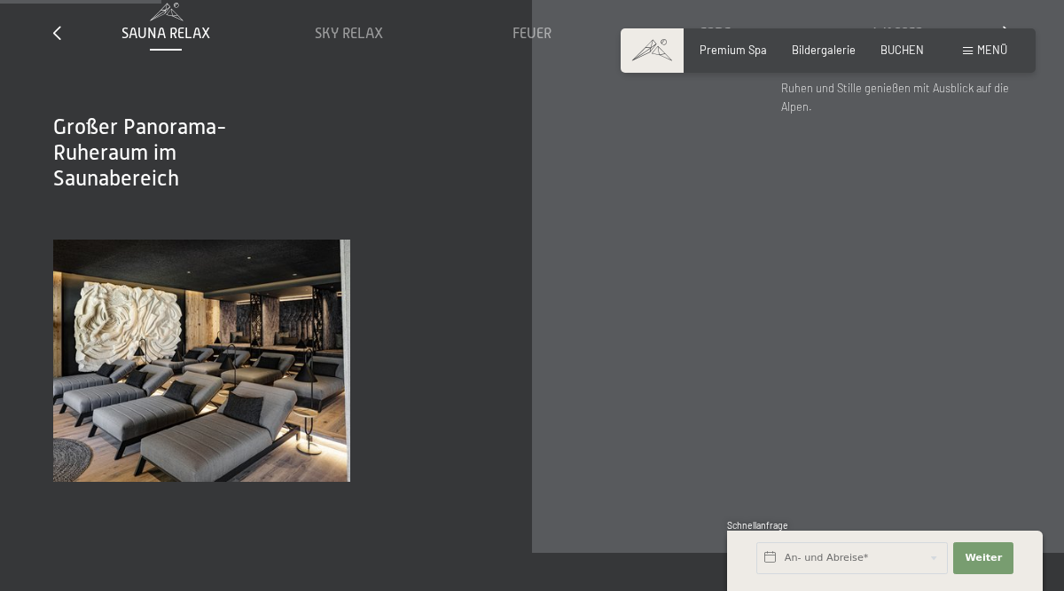
scroll to position [1520, 0]
